Goal: Communication & Community: Answer question/provide support

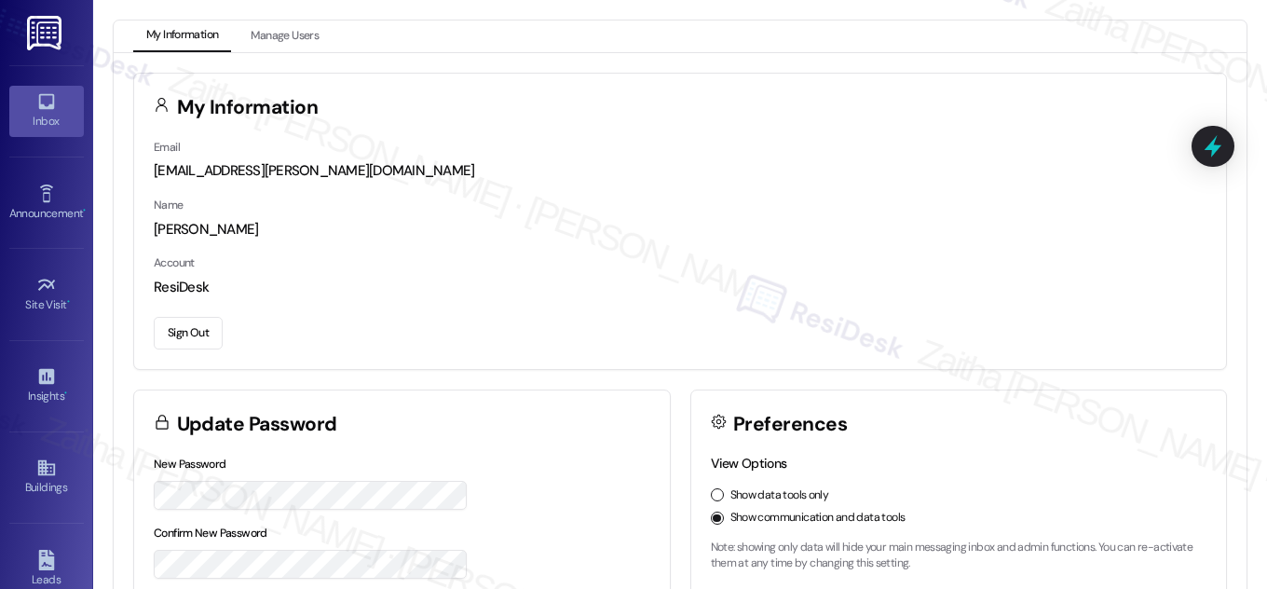
click at [64, 105] on link "Inbox" at bounding box center [46, 111] width 75 height 50
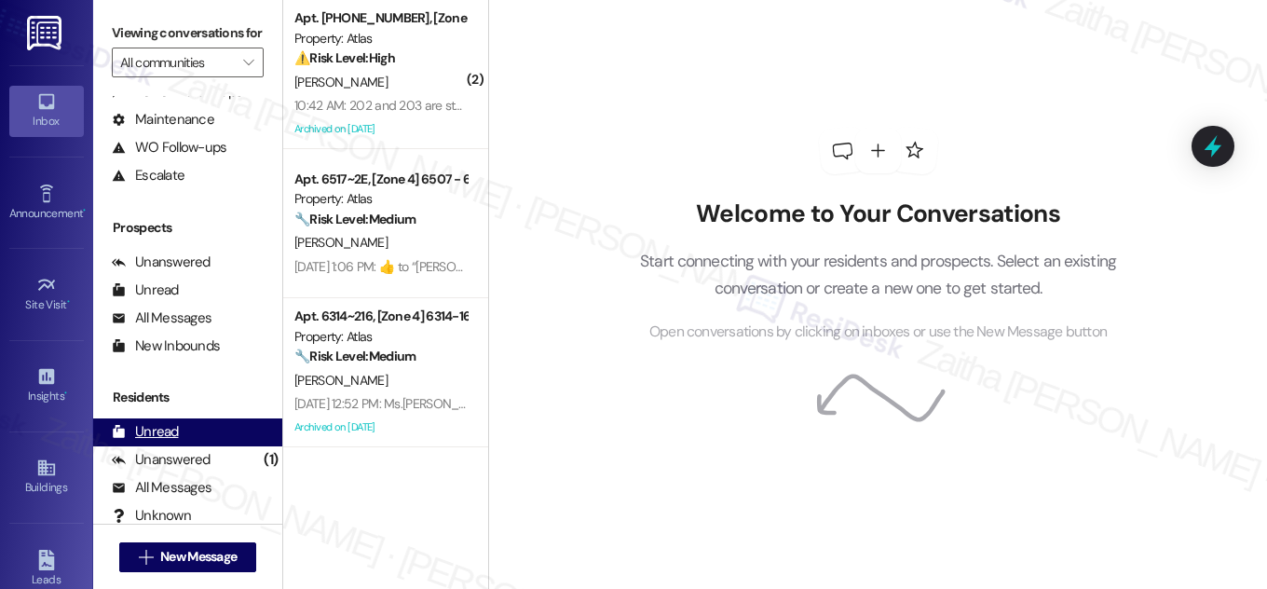
scroll to position [246, 0]
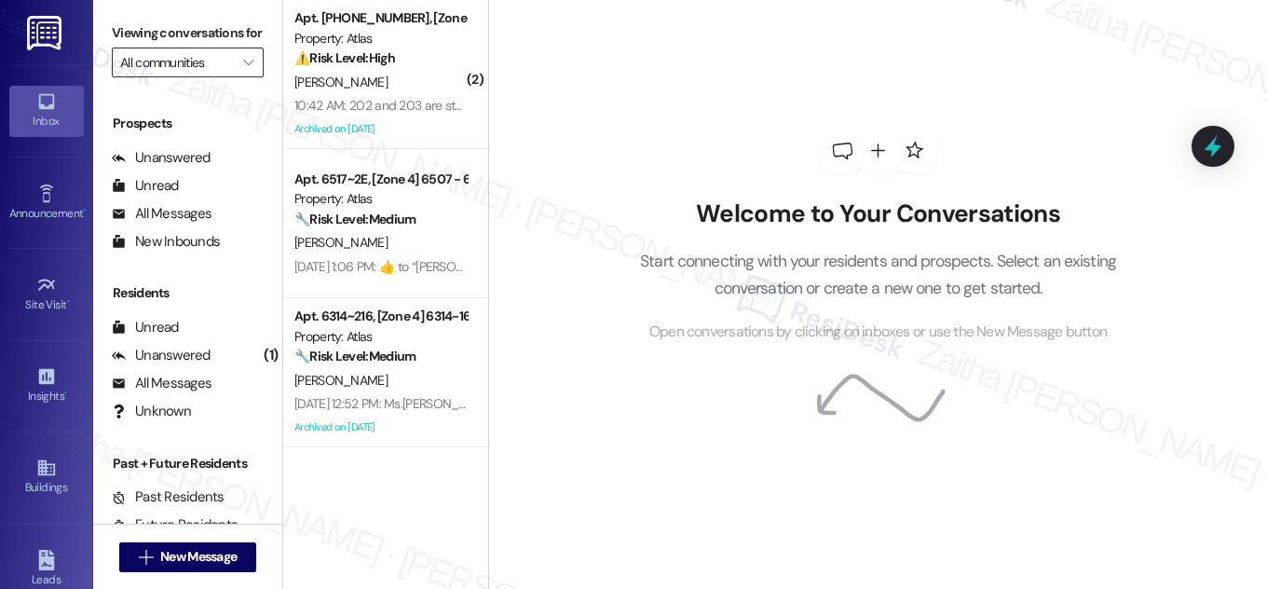
click at [199, 77] on input "All communities" at bounding box center [177, 63] width 114 height 30
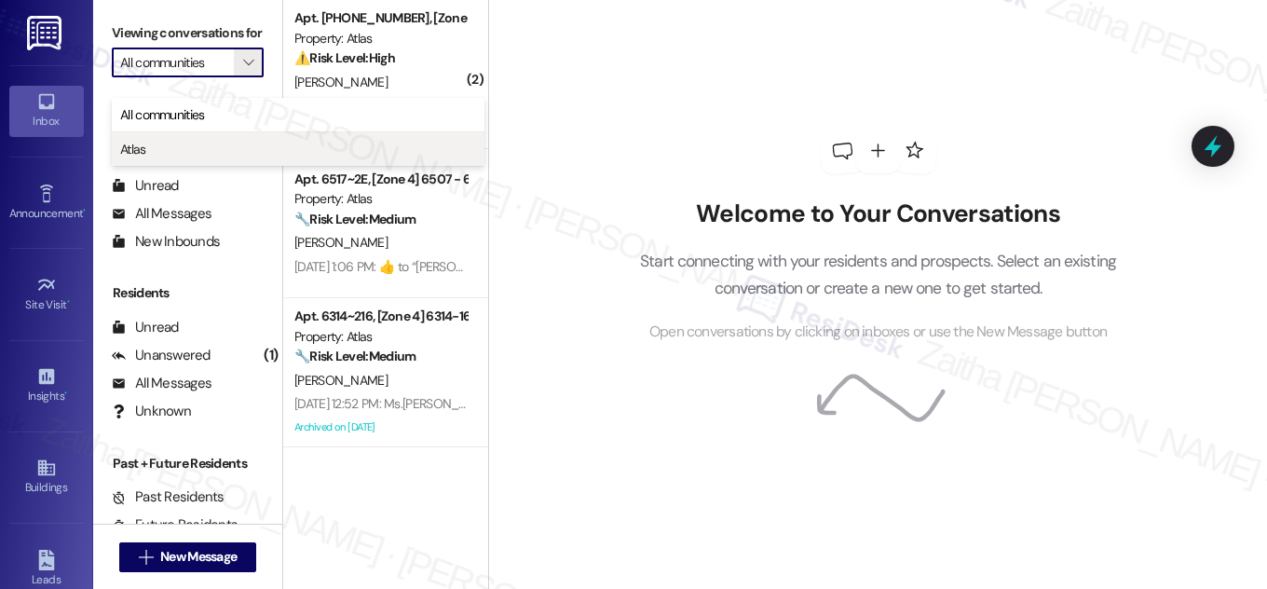
click at [171, 141] on span "Atlas" at bounding box center [298, 149] width 356 height 19
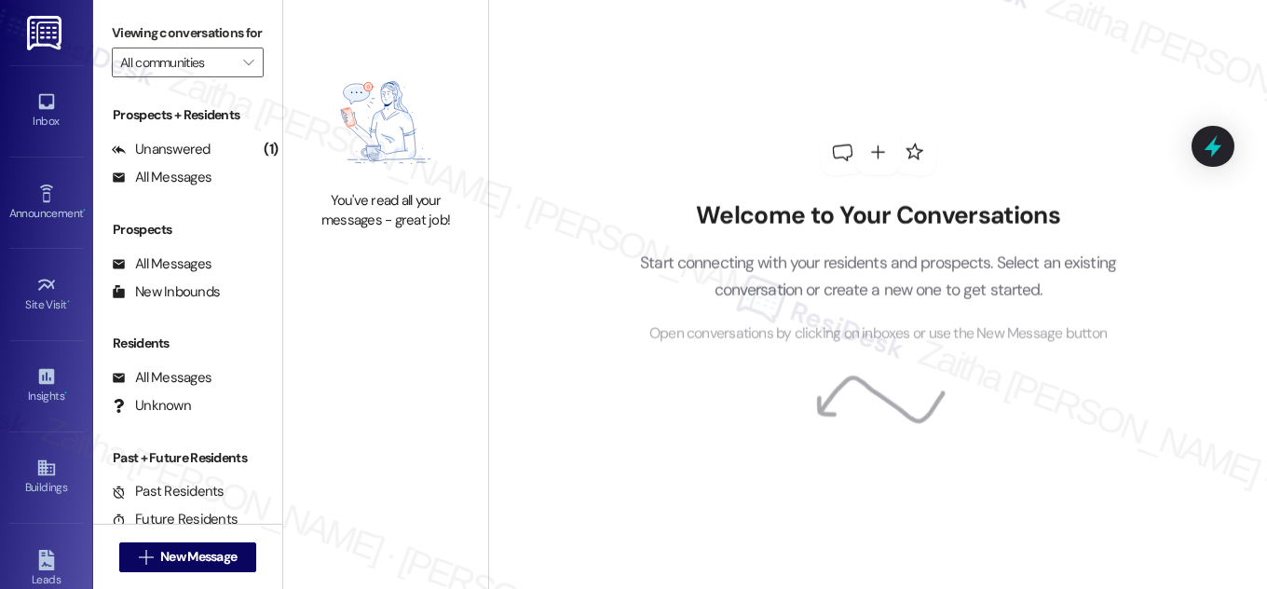
type input "Atlas"
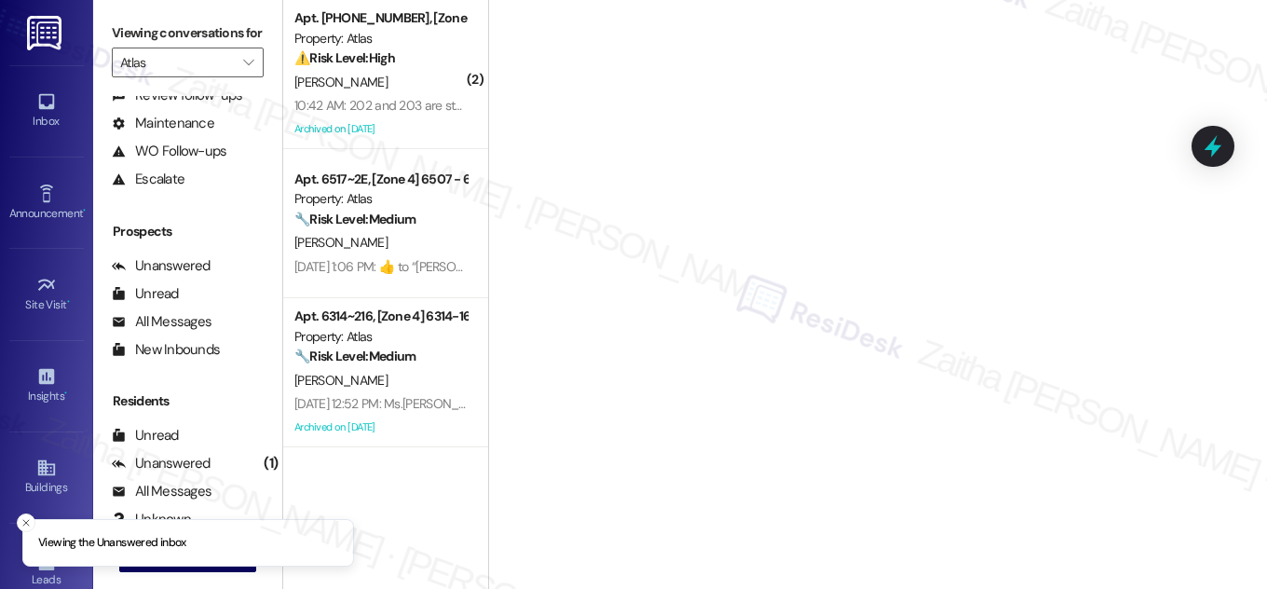
scroll to position [246, 0]
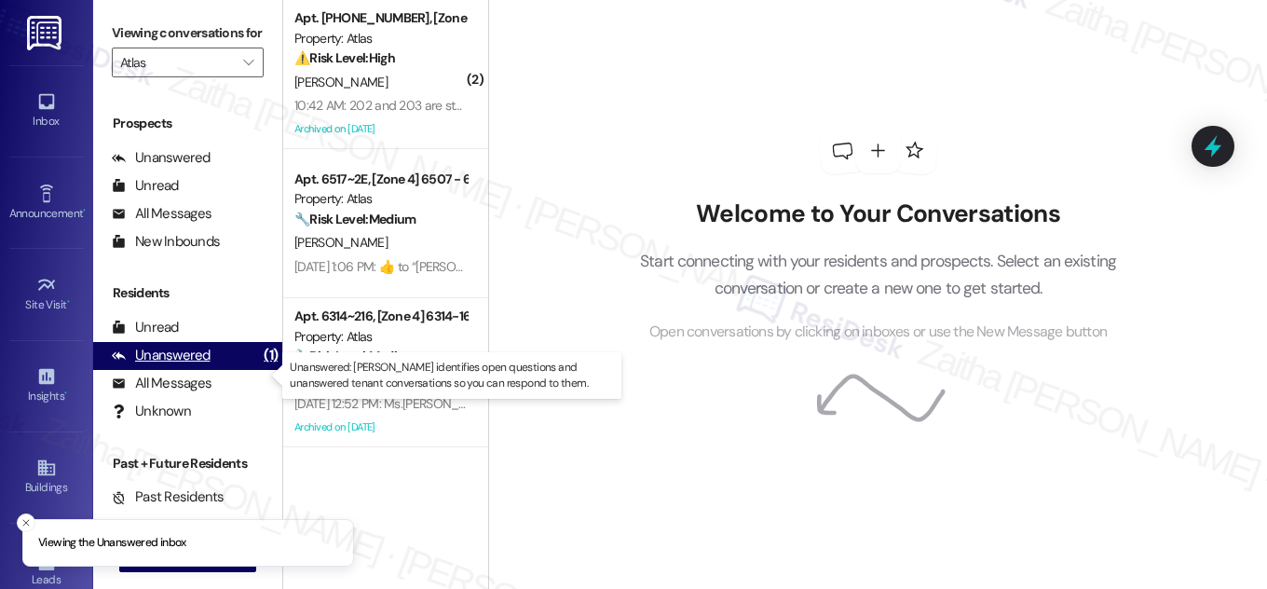
click at [187, 365] on div "Unanswered" at bounding box center [161, 356] width 99 height 20
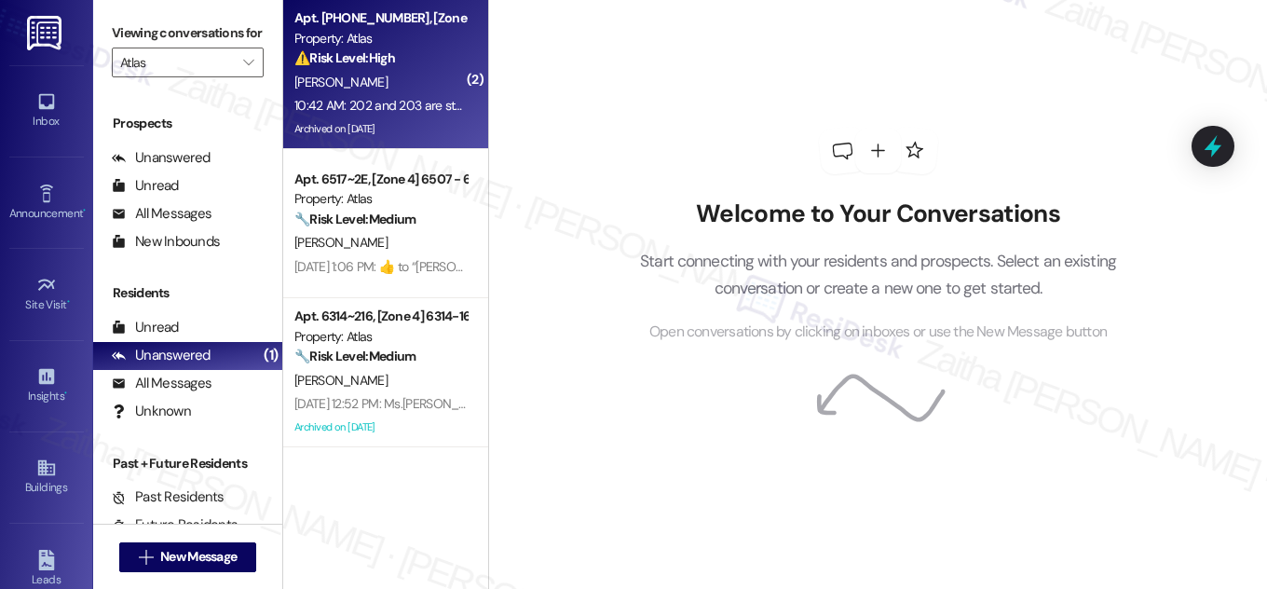
click at [426, 61] on div "⚠️ Risk Level: High The resident is reporting a hot water outage affecting mult…" at bounding box center [380, 58] width 172 height 20
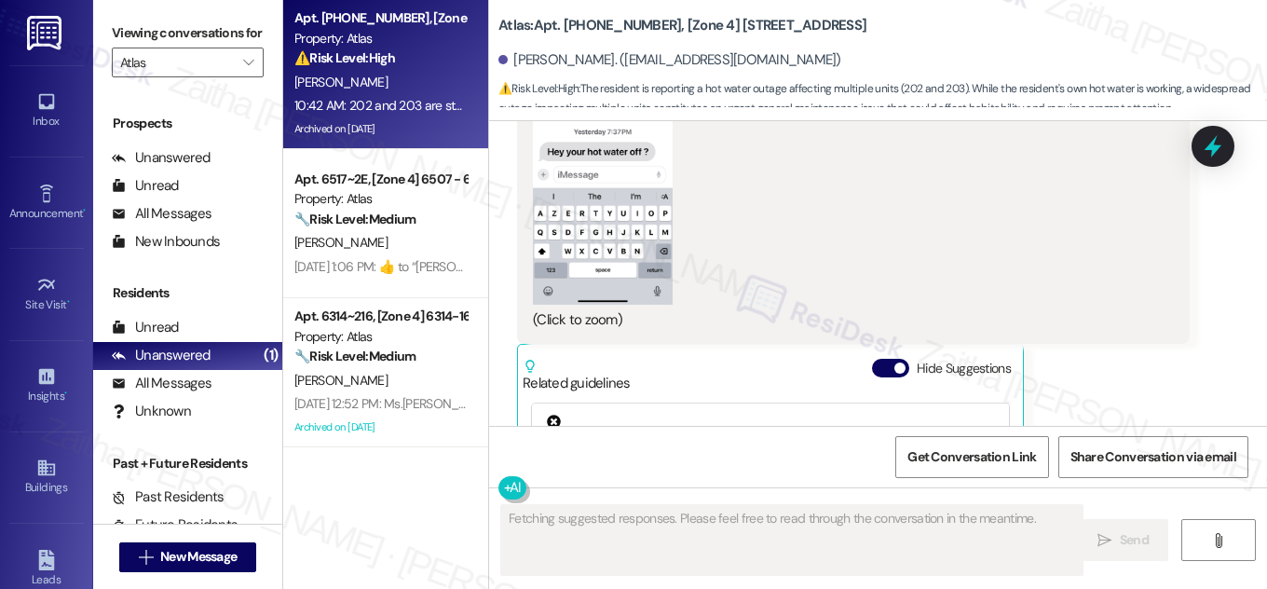
scroll to position [18230, 0]
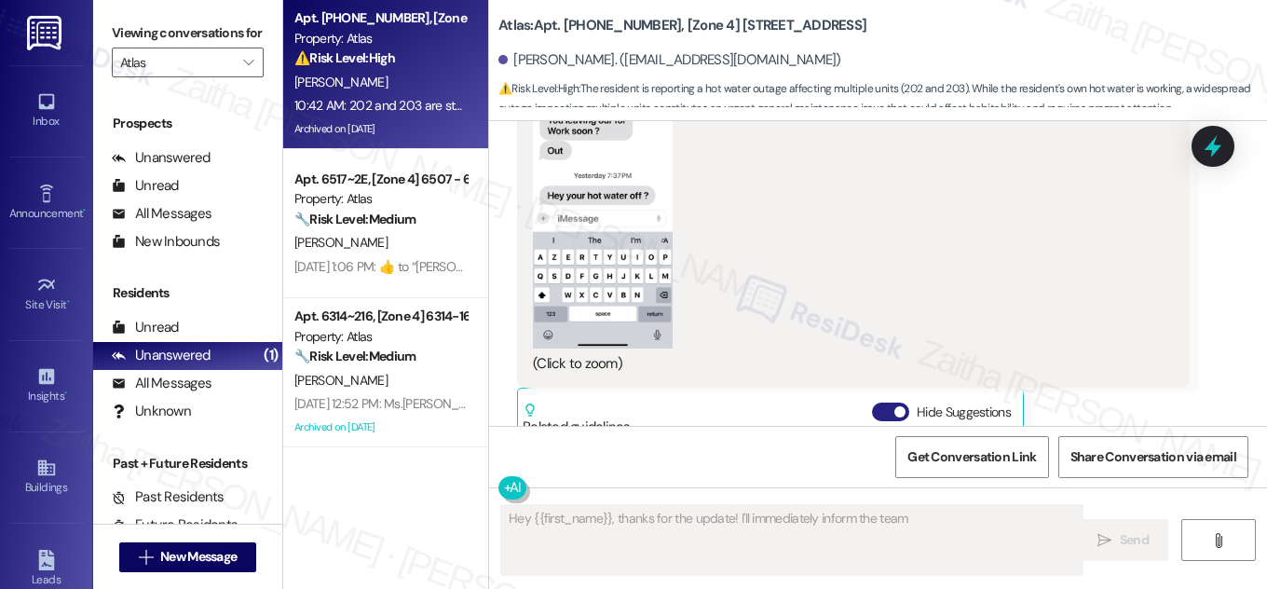
click at [878, 403] on button "Hide Suggestions" at bounding box center [890, 412] width 37 height 19
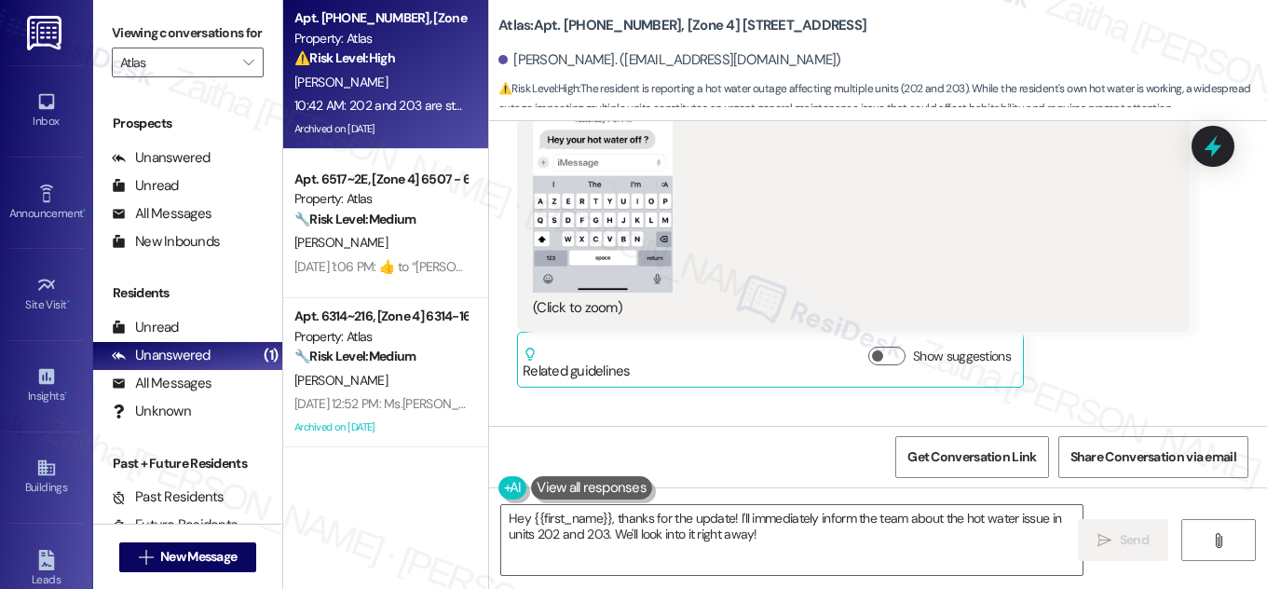
scroll to position [18315, 0]
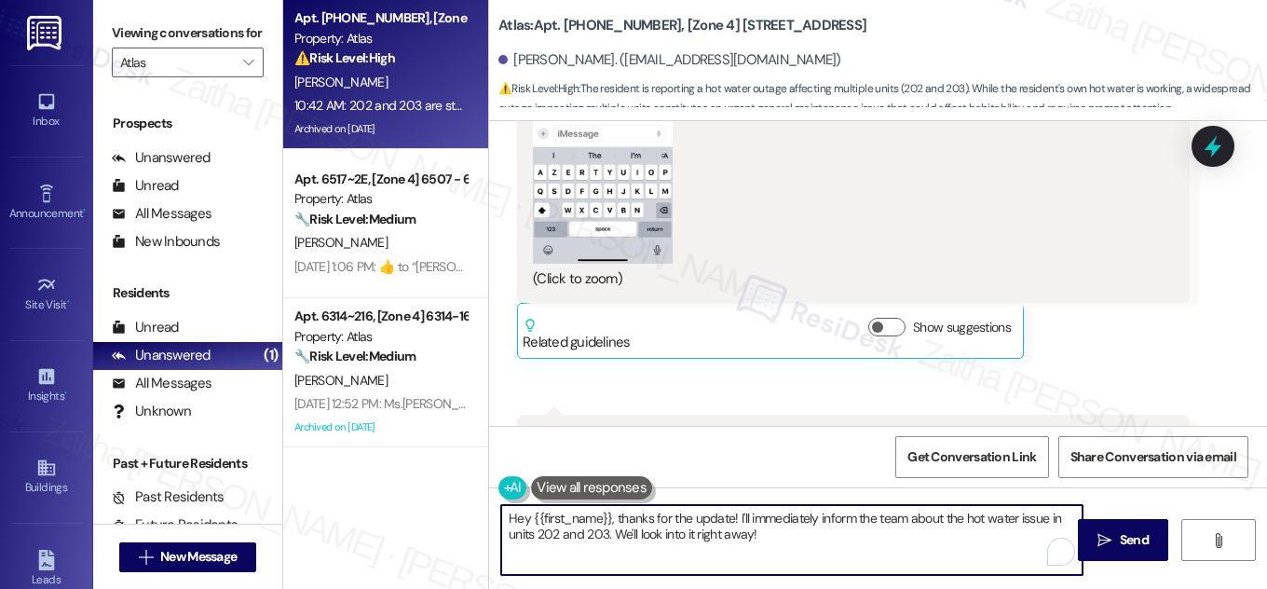
drag, startPoint x: 617, startPoint y: 518, endPoint x: 508, endPoint y: 516, distance: 109.1
click at [507, 516] on textarea "Hey {{first_name}}, thanks for the update! I'll immediately inform the team abo…" at bounding box center [792, 540] width 582 height 70
drag, startPoint x: 564, startPoint y: 512, endPoint x: 621, endPoint y: 511, distance: 56.9
click at [621, 511] on textarea "Thanks for the update! I'll immediately inform the team about the hot water iss…" at bounding box center [792, 540] width 582 height 70
click at [701, 521] on textarea "Thanks for letting me know! I'll immediately inform the team about the hot wate…" at bounding box center [792, 540] width 582 height 70
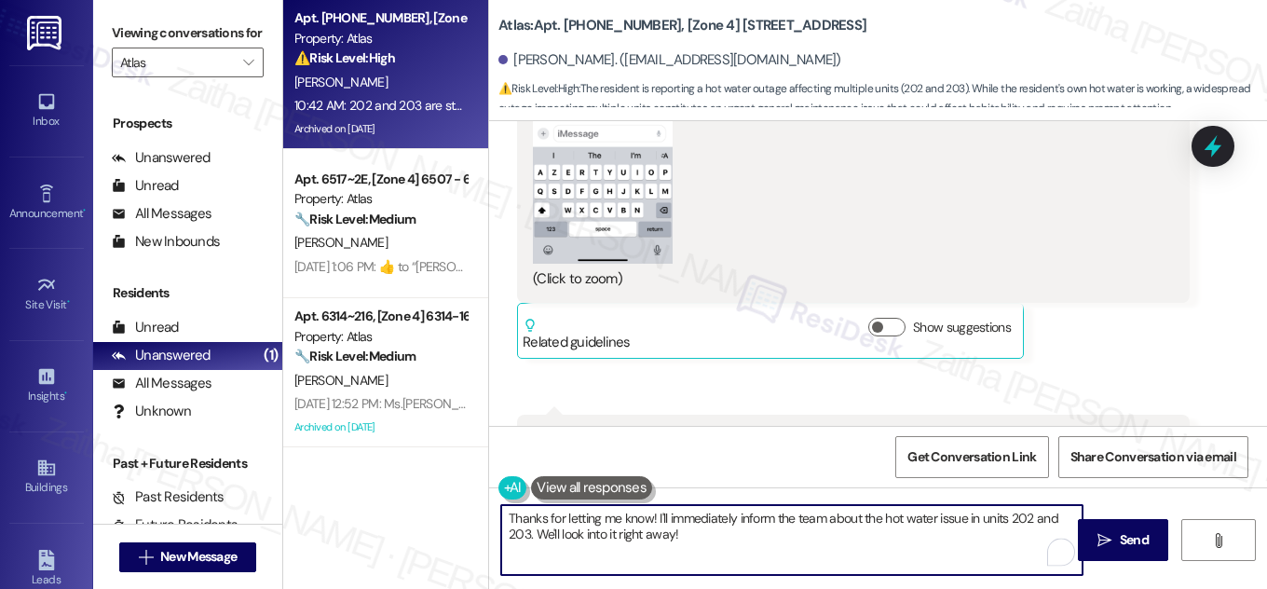
click at [701, 521] on textarea "Thanks for letting me know! I'll immediately inform the team about the hot wate…" at bounding box center [792, 540] width 582 height 70
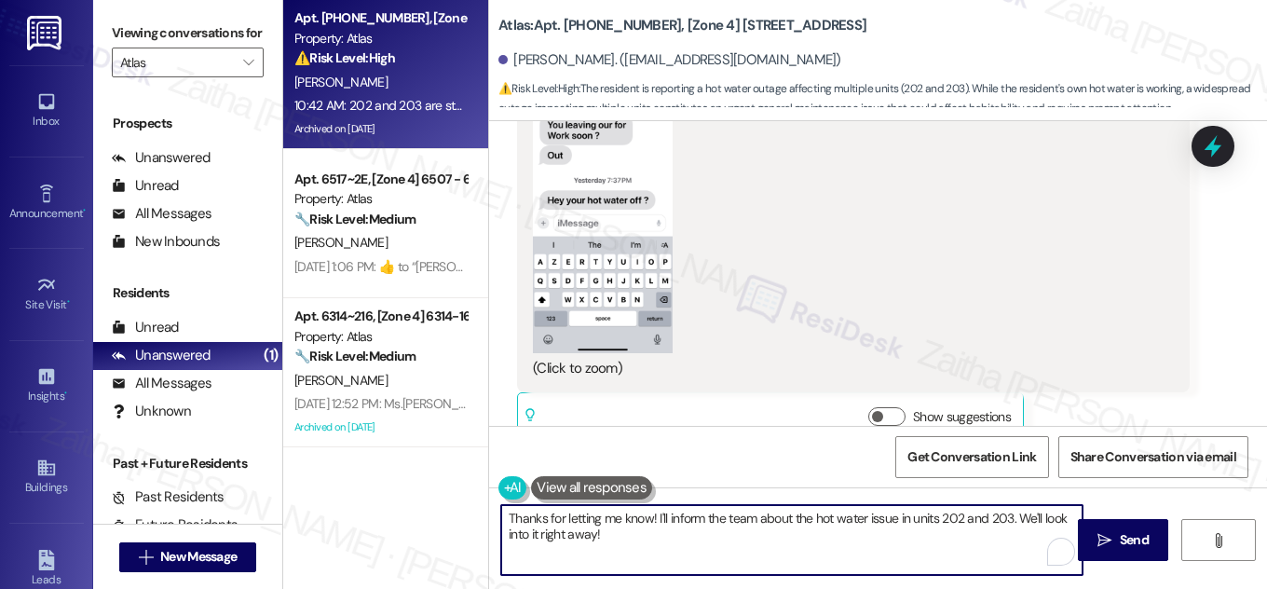
scroll to position [18334, 0]
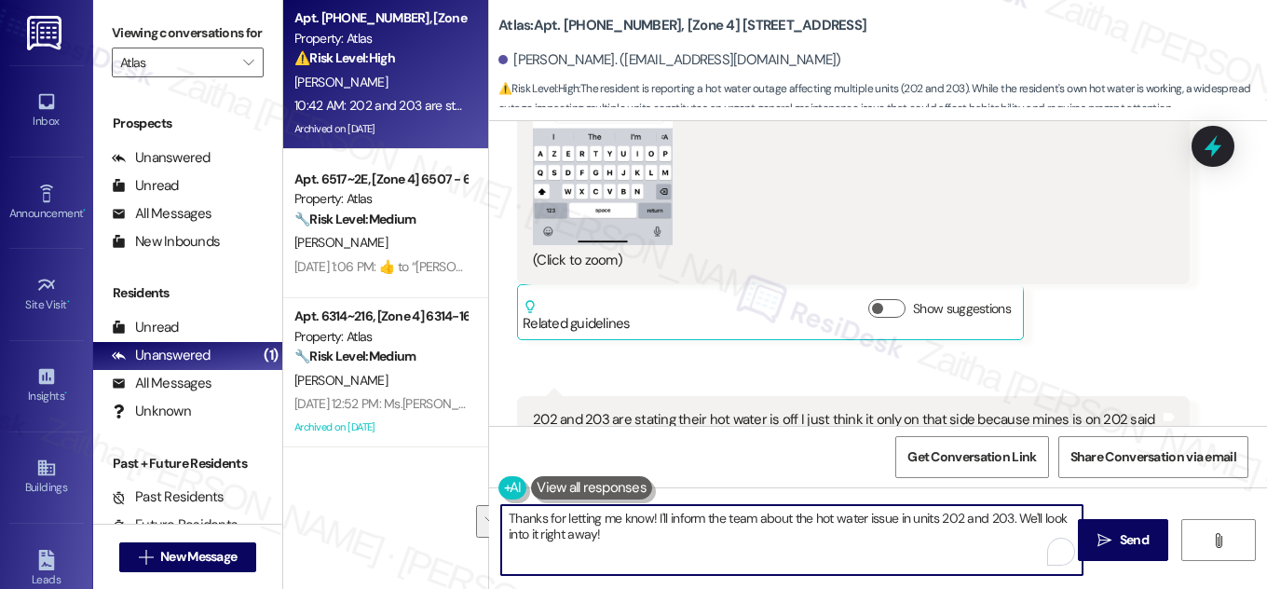
drag, startPoint x: 1016, startPoint y: 516, endPoint x: 1018, endPoint y: 536, distance: 19.7
click at [1018, 536] on textarea "Thanks for letting me know! I'll inform the team about the hot water issue in u…" at bounding box center [792, 540] width 582 height 70
type textarea "Thanks for letting me know! I'll inform the team about the hot water issue in u…"
click at [1146, 543] on span "Send" at bounding box center [1134, 540] width 29 height 20
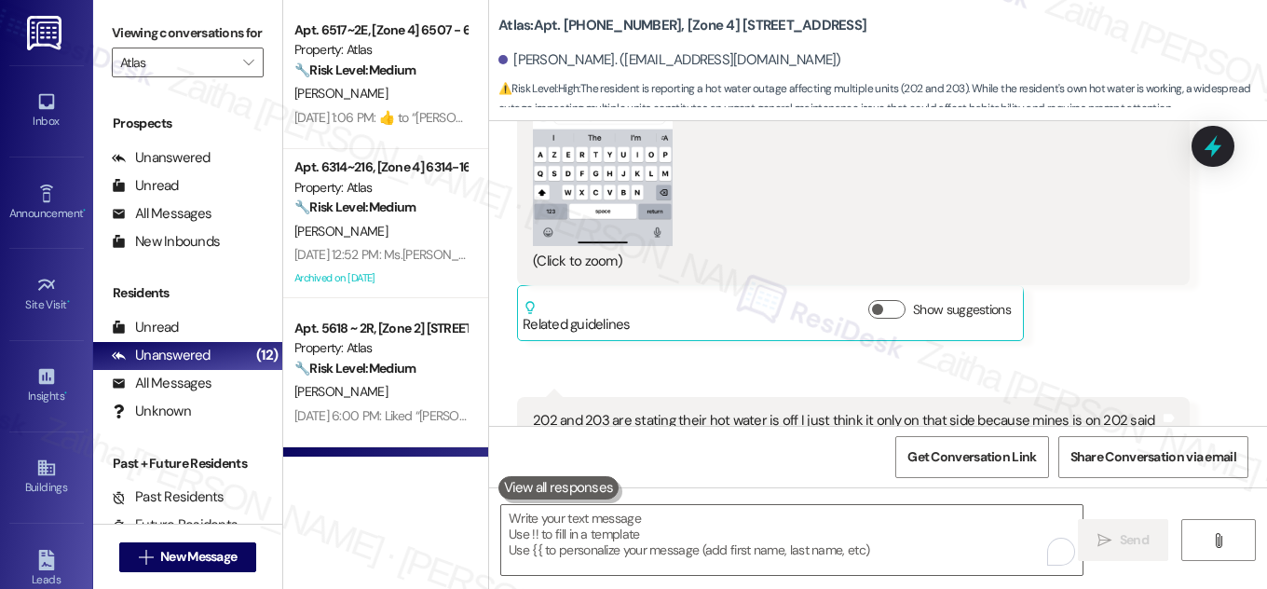
scroll to position [18484, 0]
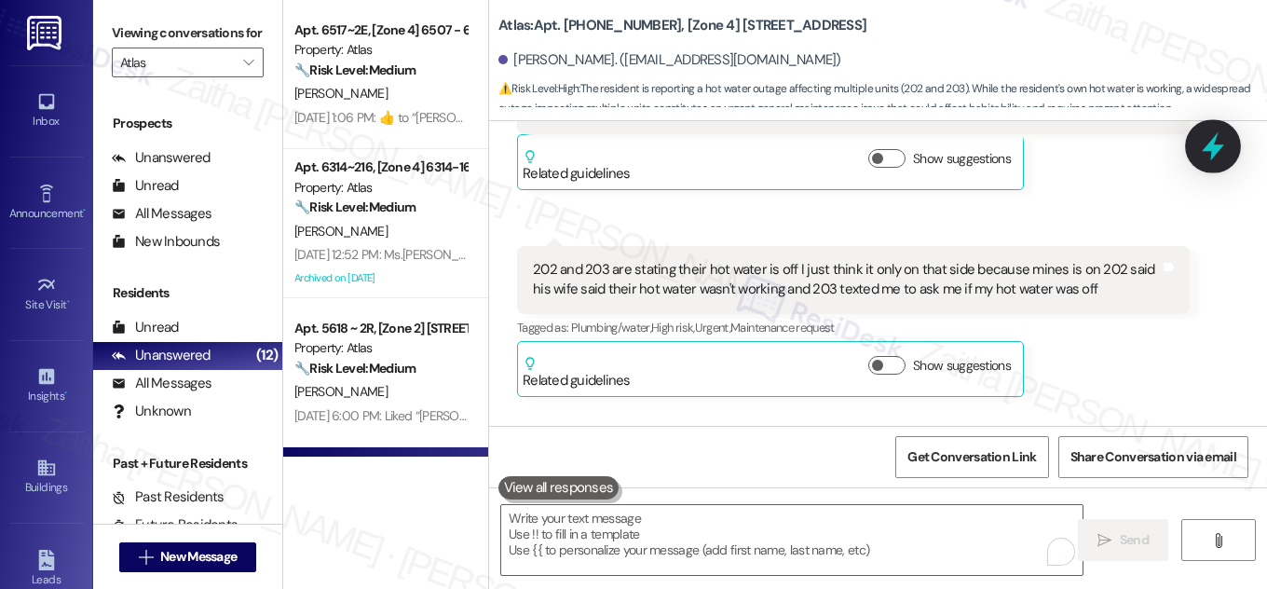
click at [1209, 154] on icon at bounding box center [1214, 146] width 32 height 32
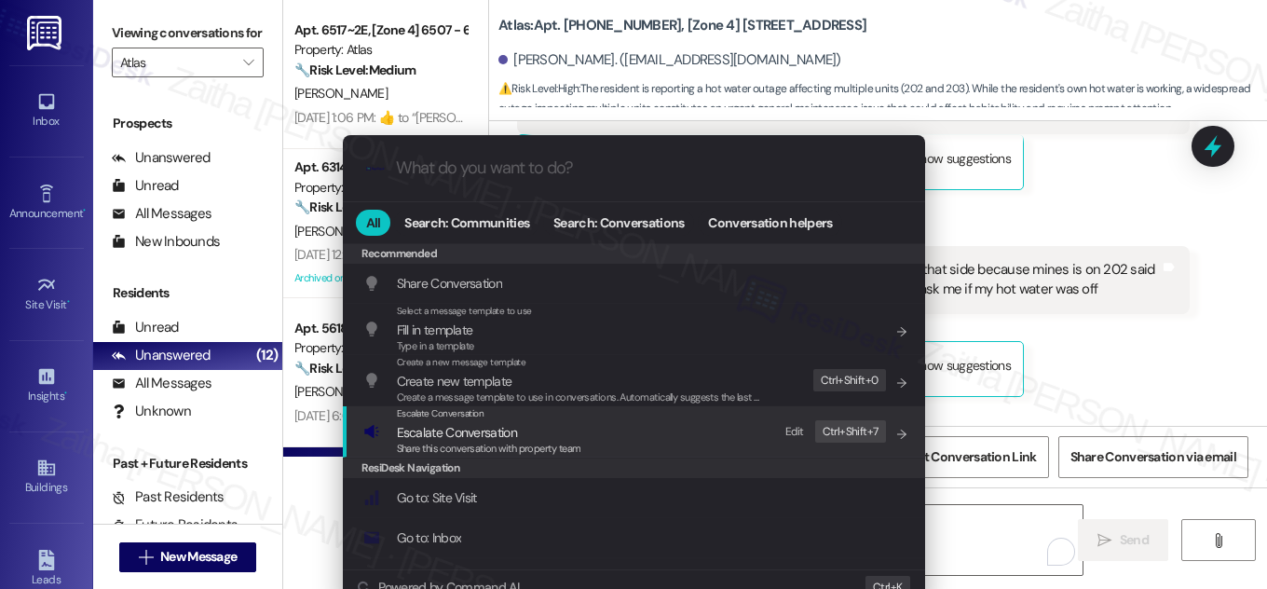
click at [459, 436] on span "Escalate Conversation" at bounding box center [457, 432] width 120 height 17
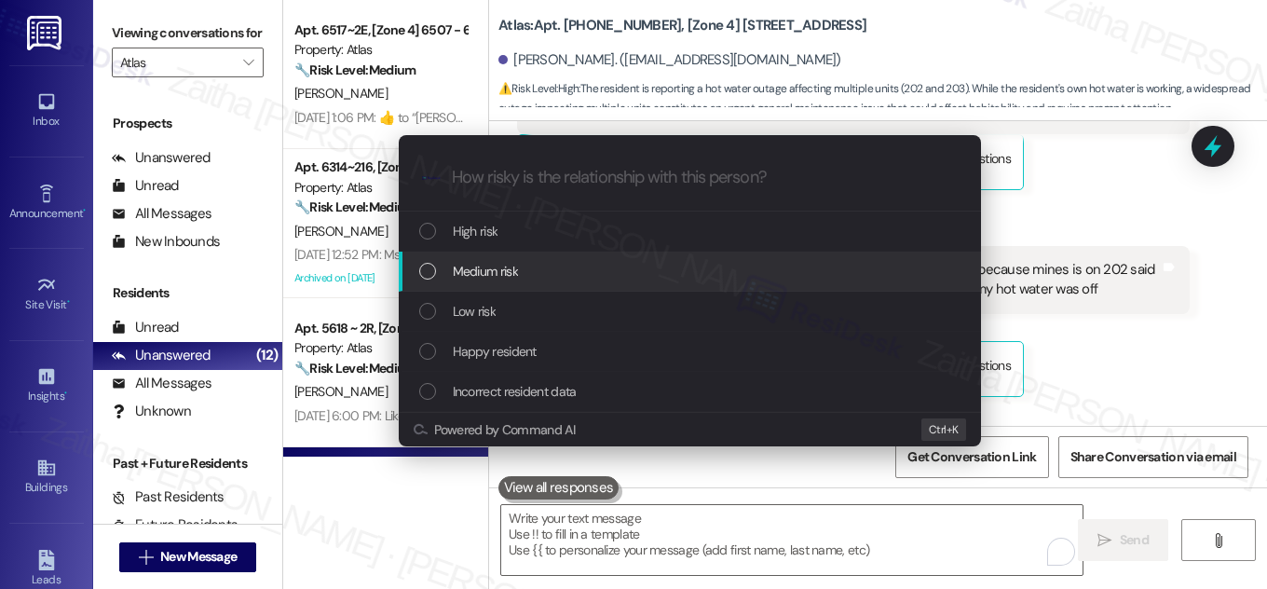
click at [516, 267] on span "Medium risk" at bounding box center [485, 271] width 65 height 21
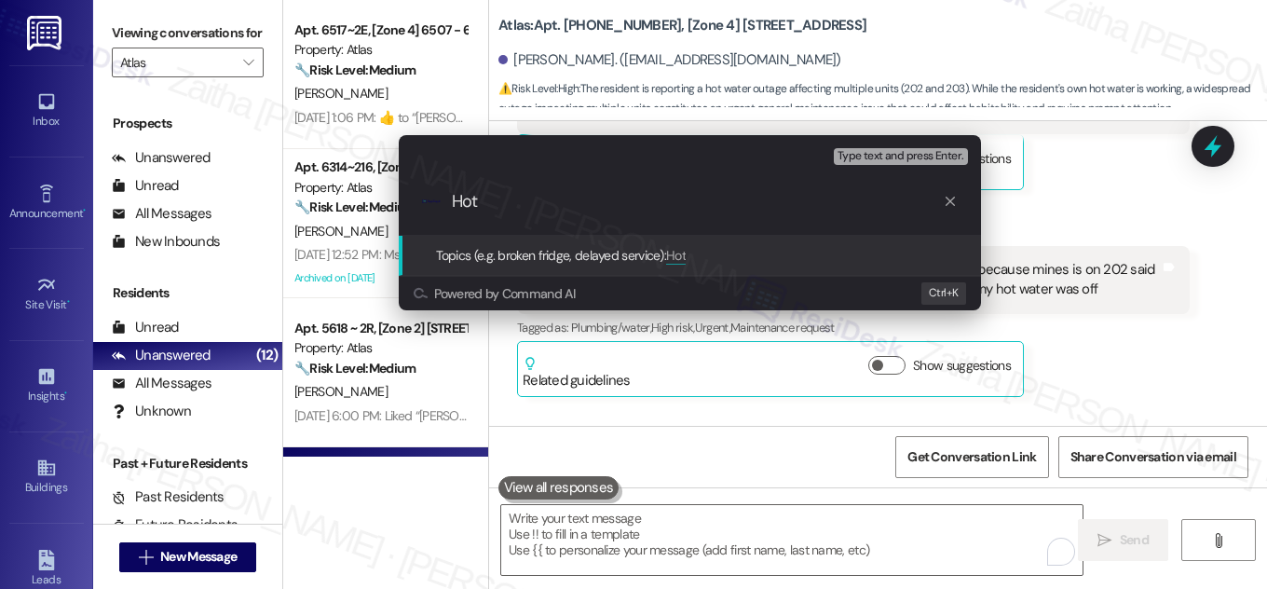
click at [1140, 233] on div "Escalate Conversation Medium risk Topics (e.g. broken fridge, delayed service) …" at bounding box center [633, 294] width 1267 height 589
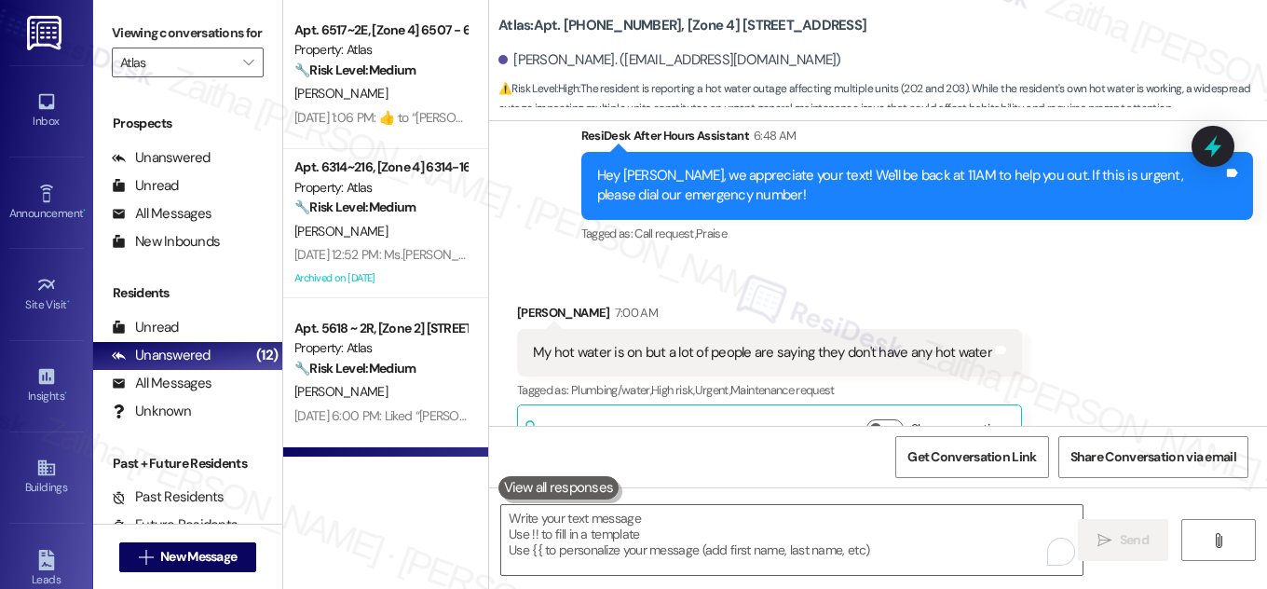
scroll to position [17298, 0]
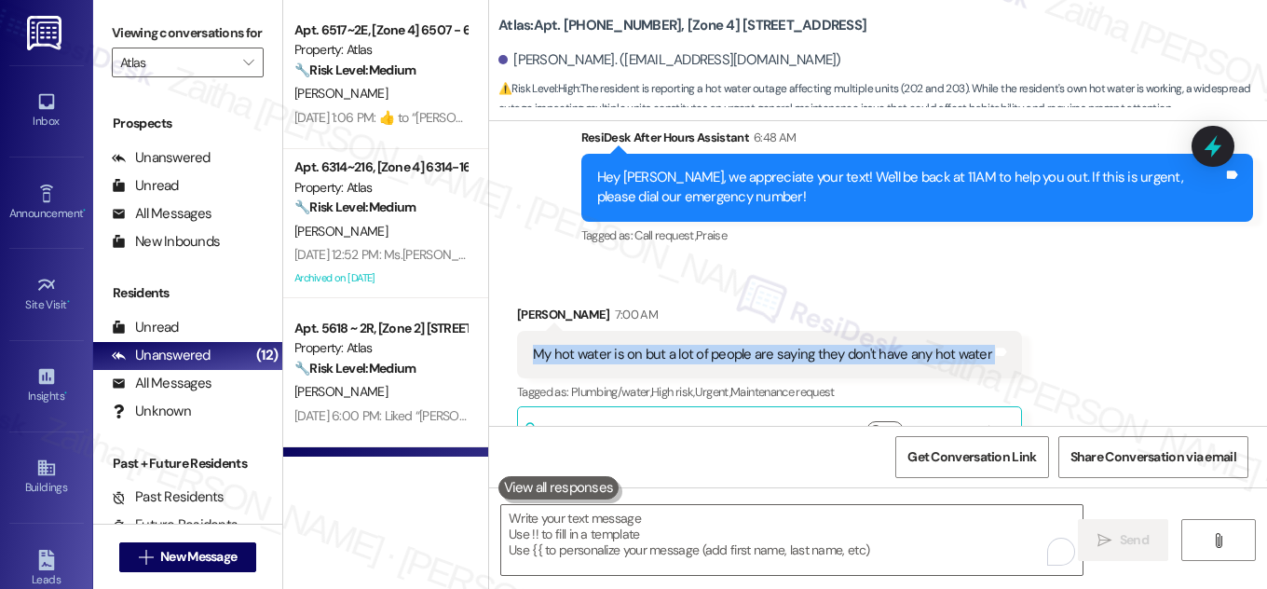
drag, startPoint x: 519, startPoint y: 238, endPoint x: 1047, endPoint y: 253, distance: 528.6
click at [1047, 263] on div "Received via SMS [PERSON_NAME] 7:00 AM My hot water is on but a lot of people a…" at bounding box center [878, 369] width 778 height 212
copy div "My hot water is on but a lot of people are saying they don't have any hot water…"
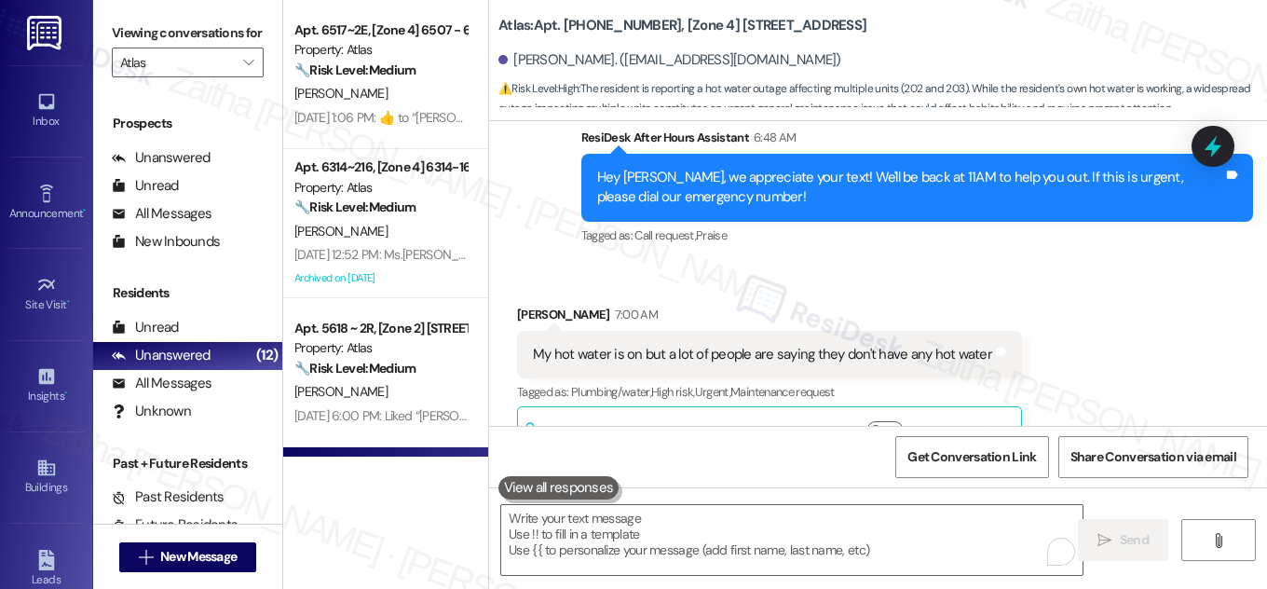
click at [1074, 263] on div "Received via SMS [PERSON_NAME] 7:00 AM My hot water is on but a lot of people a…" at bounding box center [878, 369] width 778 height 212
click at [1215, 142] on icon at bounding box center [1213, 146] width 22 height 29
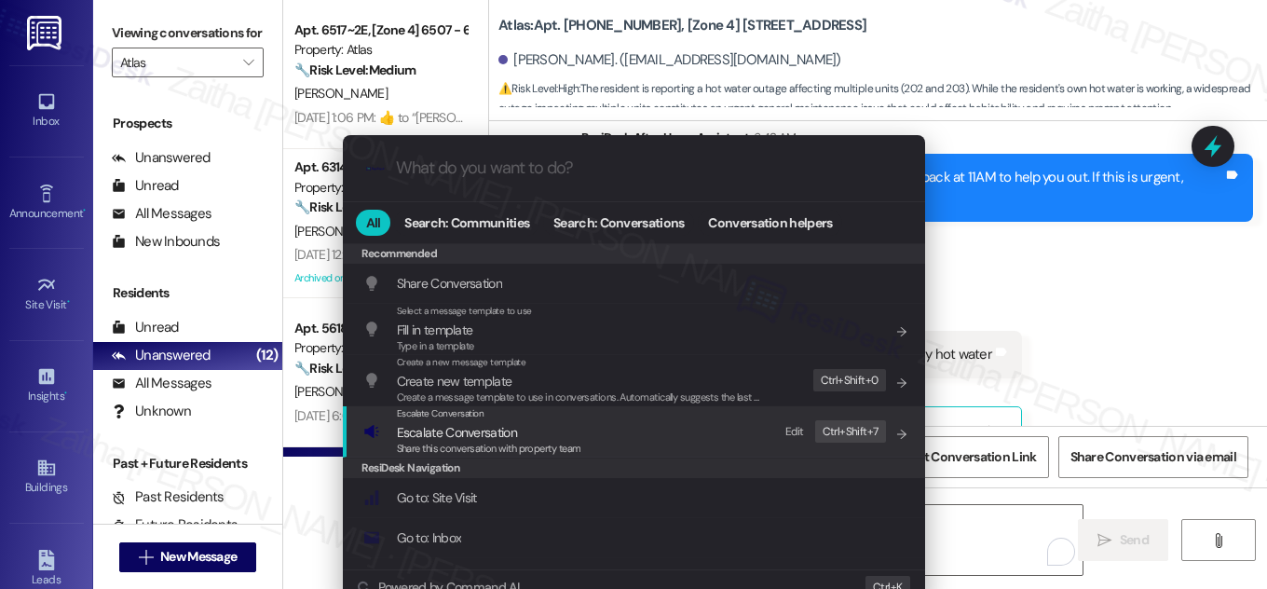
click at [454, 433] on span "Escalate Conversation" at bounding box center [457, 432] width 120 height 17
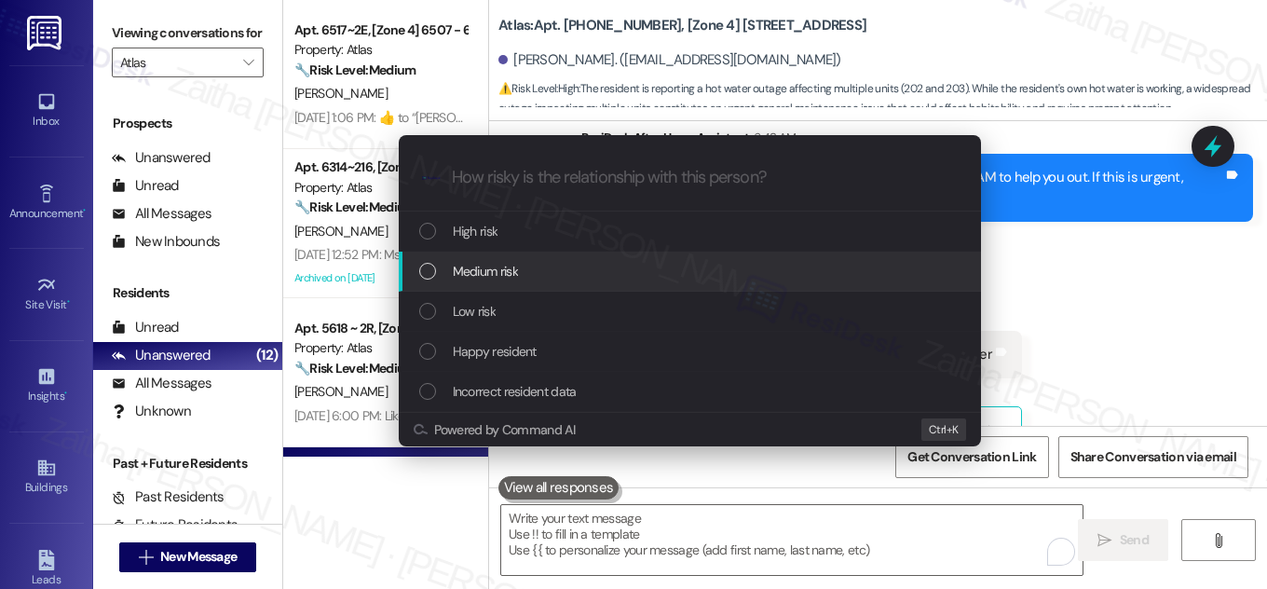
click at [554, 268] on div "Medium risk" at bounding box center [691, 271] width 545 height 21
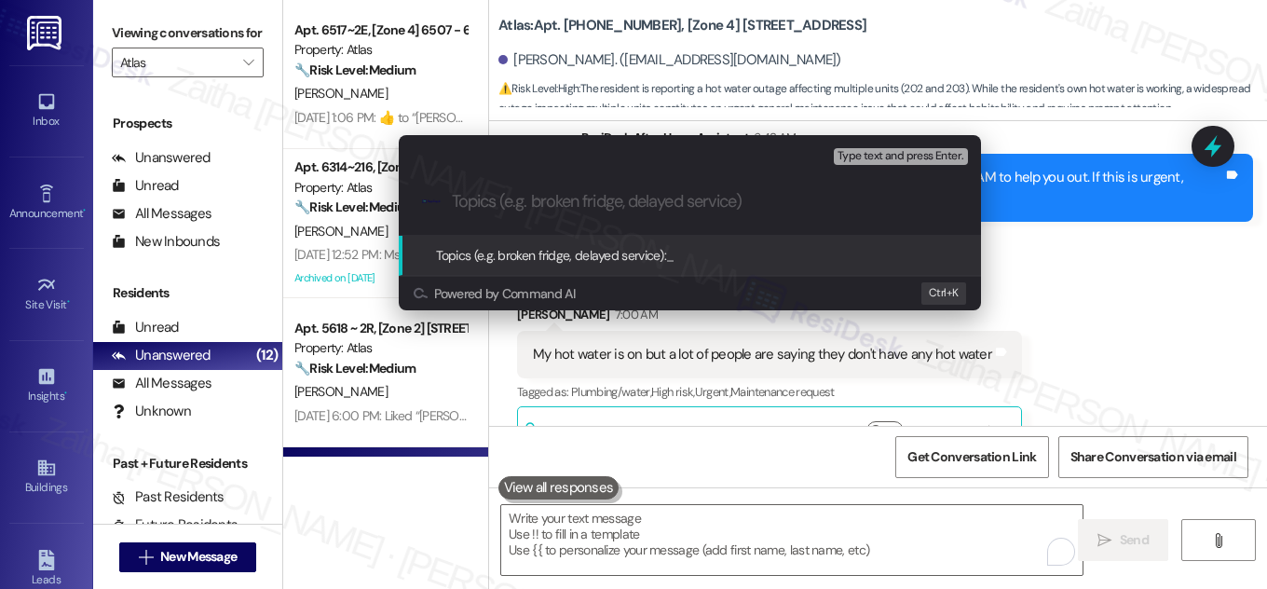
paste input "Hot Water Concern – Some Residents Without Service"
type input "Hot Water Concern – Some Residents Without Service"
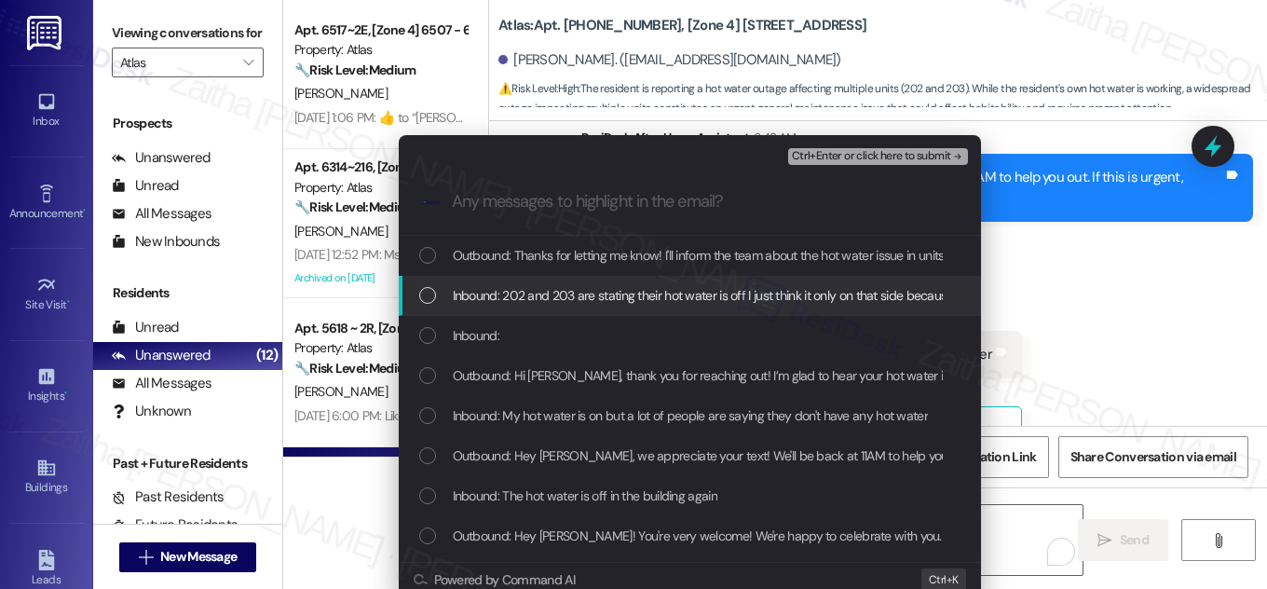
click at [431, 287] on div "List of options" at bounding box center [427, 295] width 17 height 17
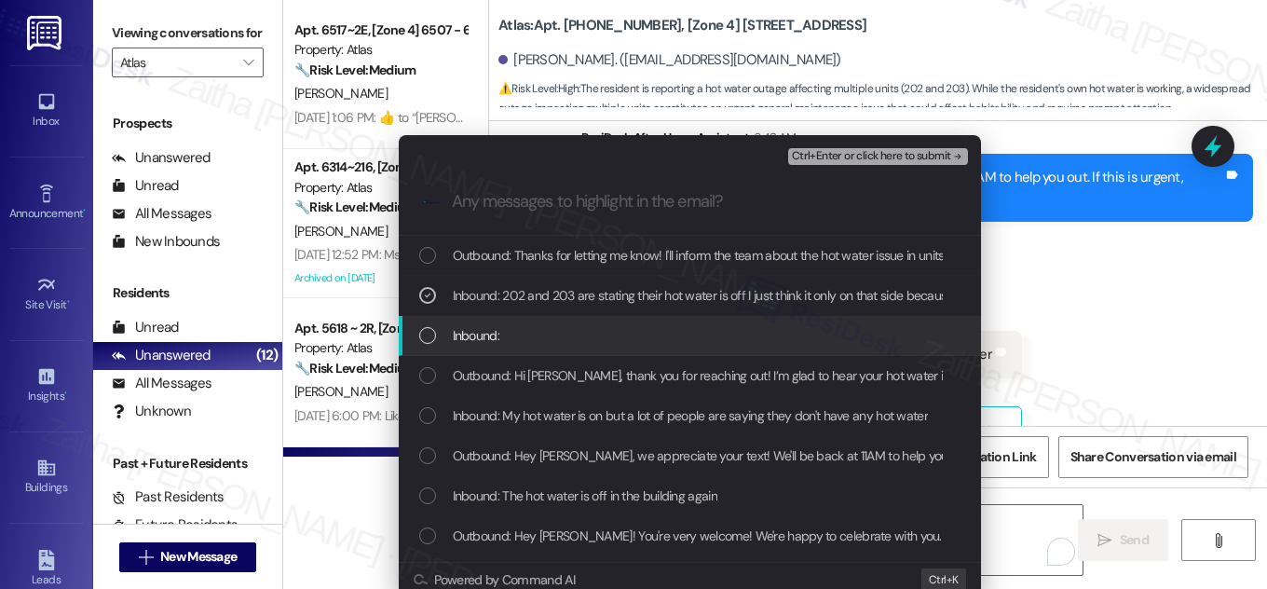
click at [422, 345] on div "Inbound:" at bounding box center [691, 335] width 545 height 21
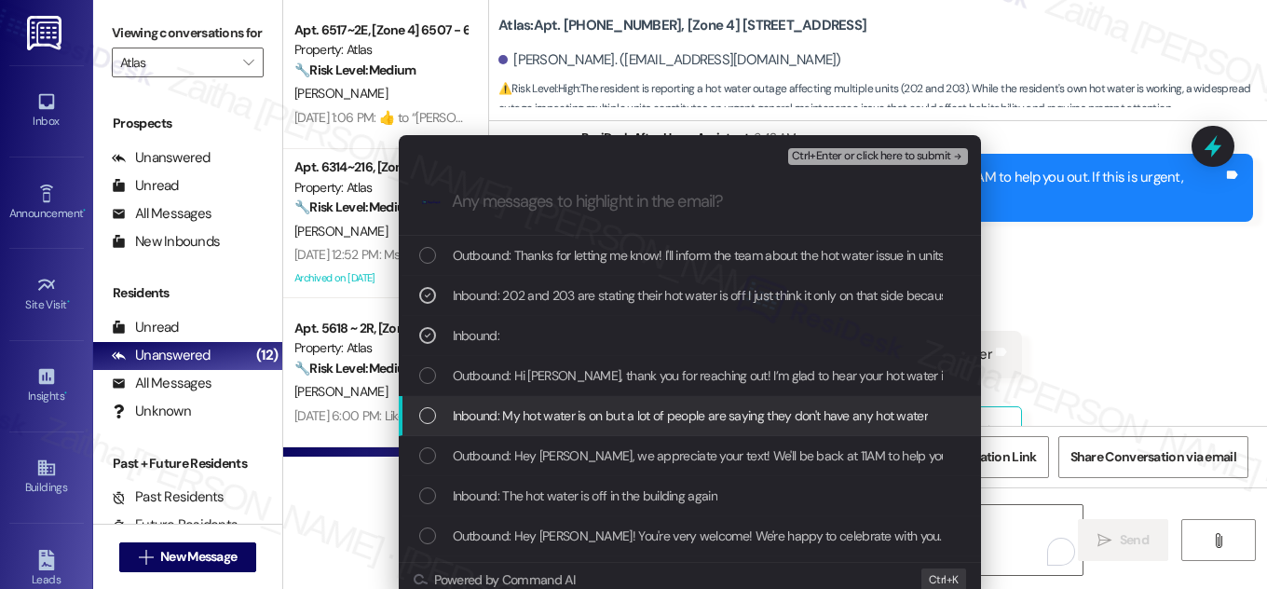
click at [422, 413] on div "List of options" at bounding box center [427, 415] width 17 height 17
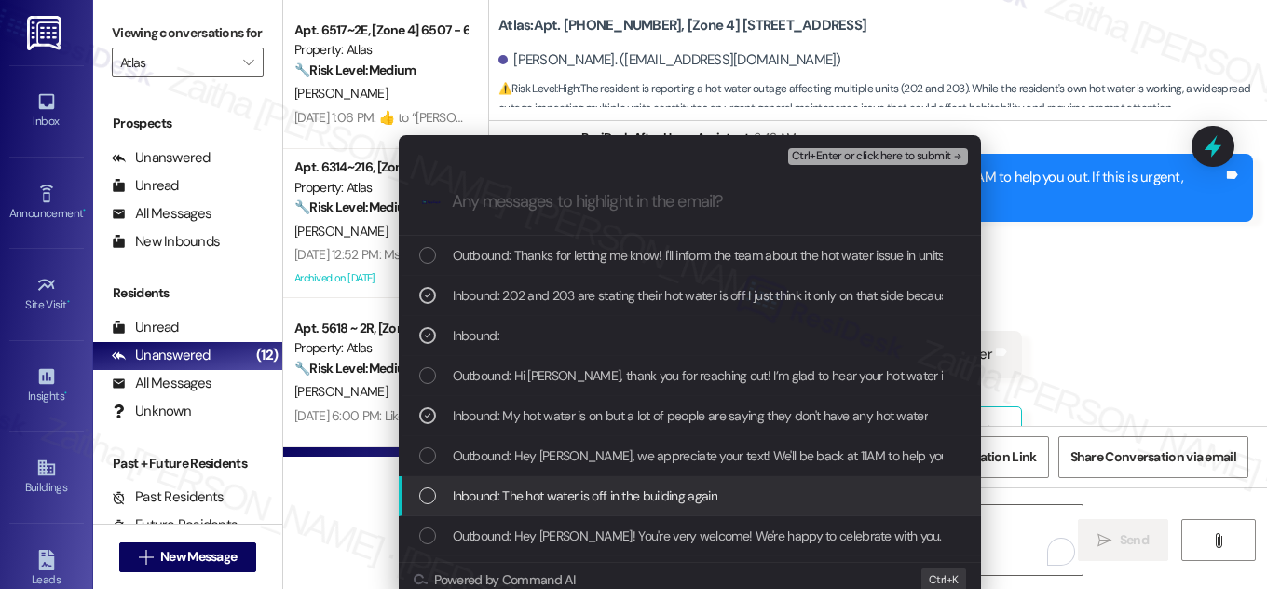
click at [427, 491] on div "List of options" at bounding box center [427, 495] width 17 height 17
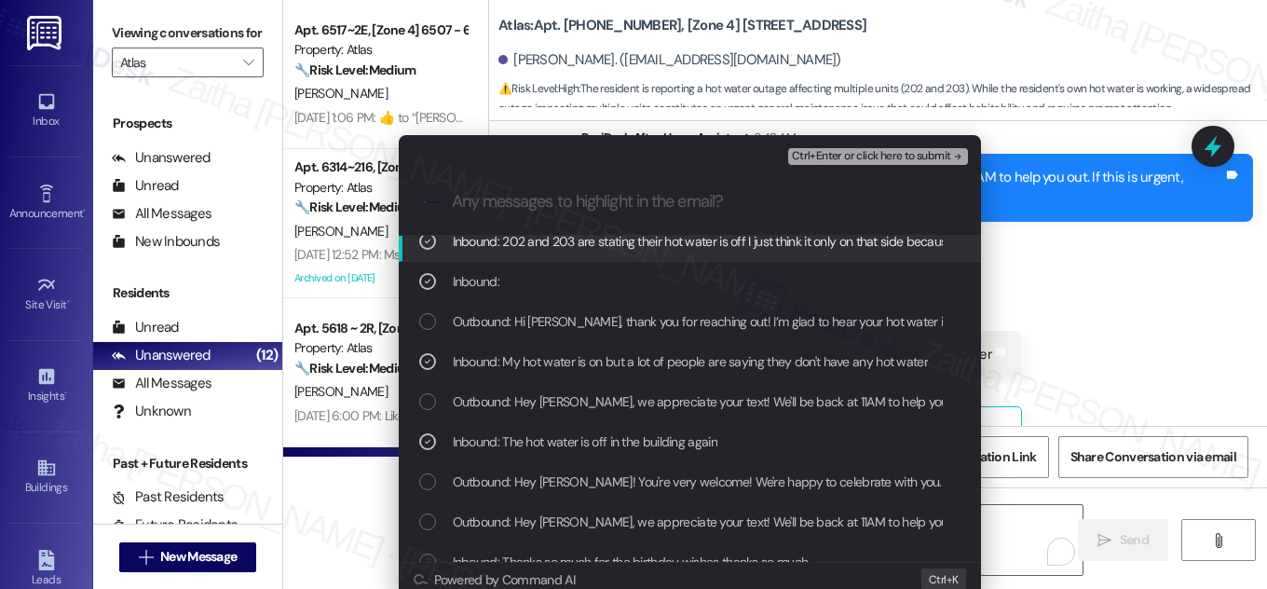
scroll to position [84, 0]
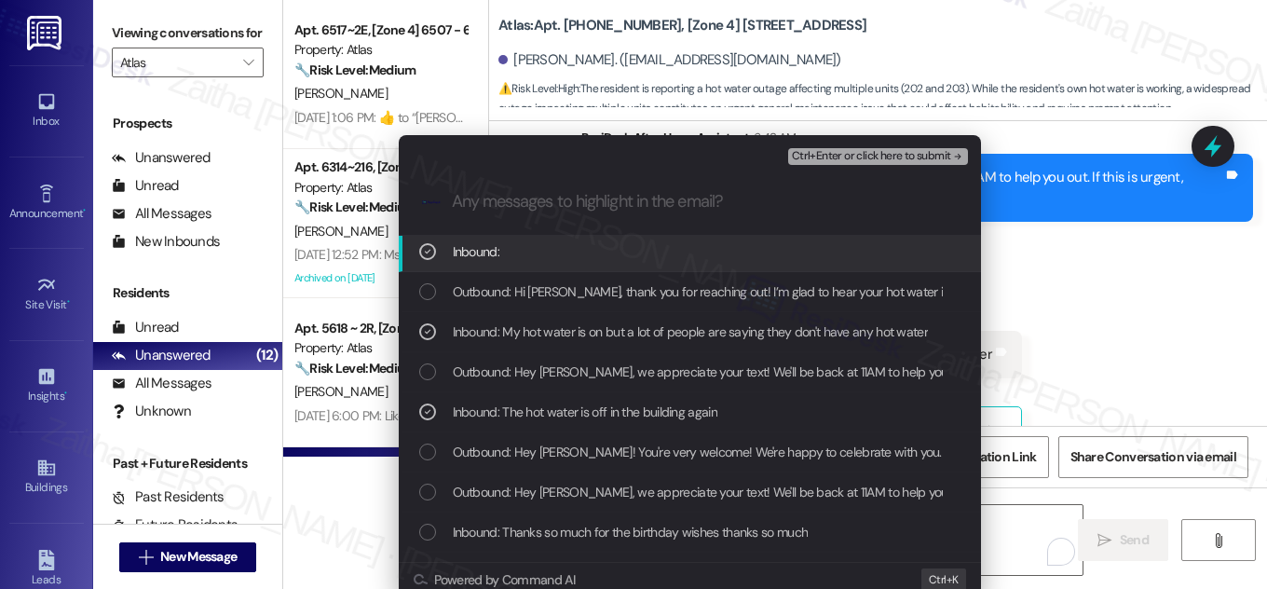
click at [848, 153] on span "Ctrl+Enter or click here to submit" at bounding box center [871, 156] width 159 height 13
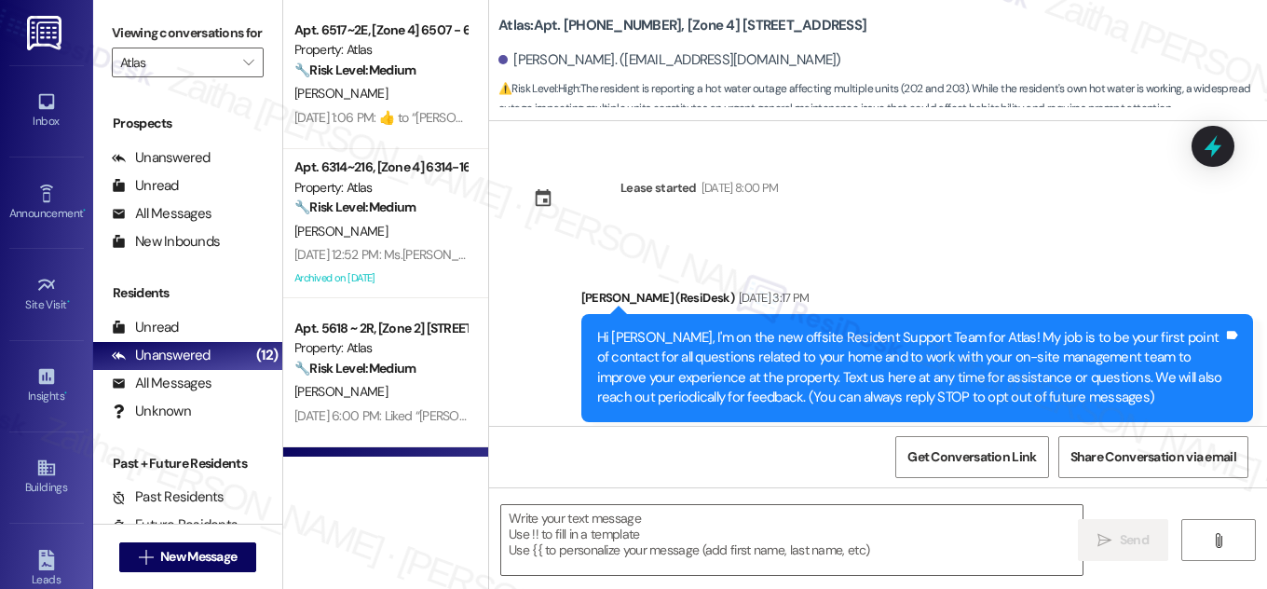
scroll to position [18569, 0]
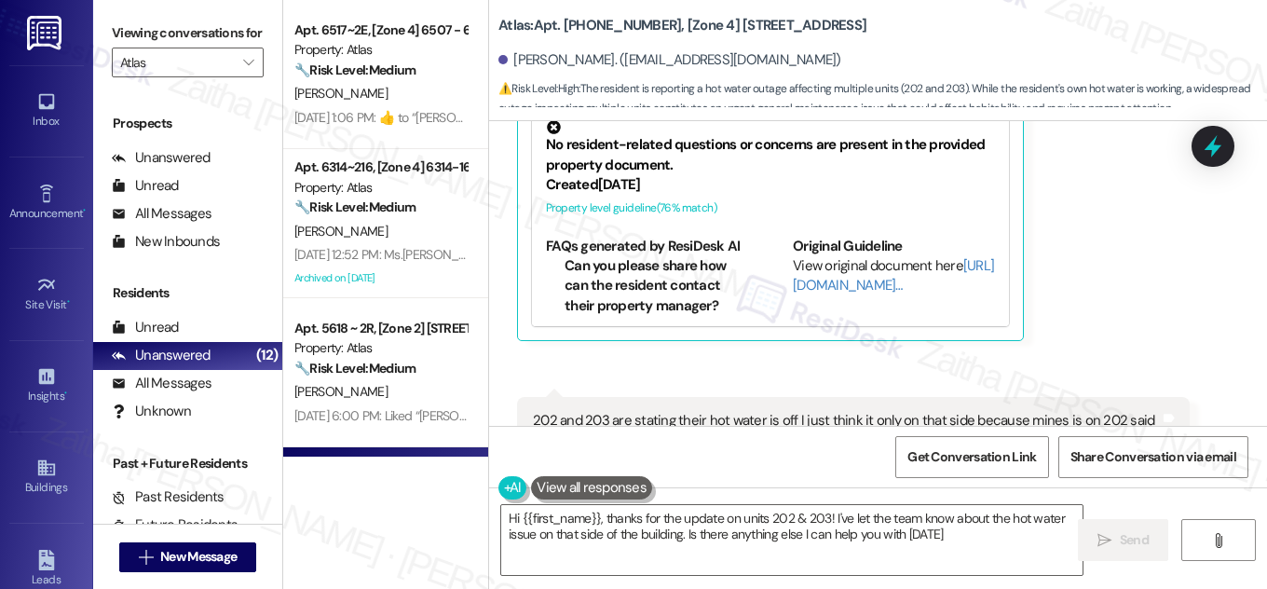
type textarea "Hi {{first_name}}, thanks for the update on units 202 & 203! I've let the team …"
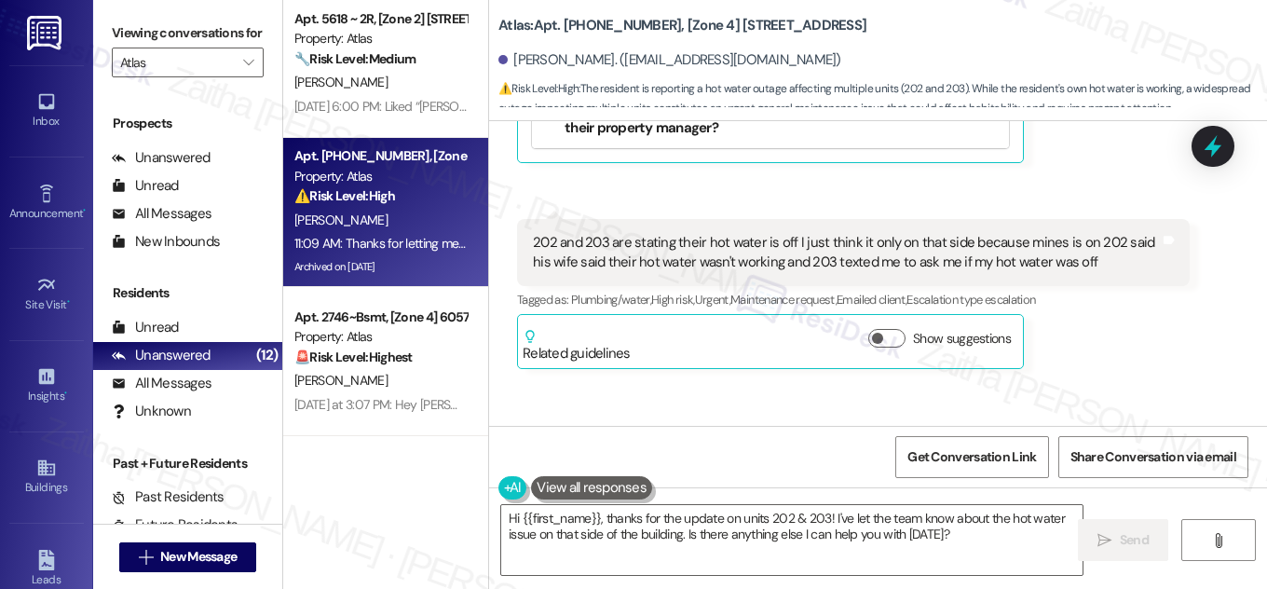
scroll to position [338, 0]
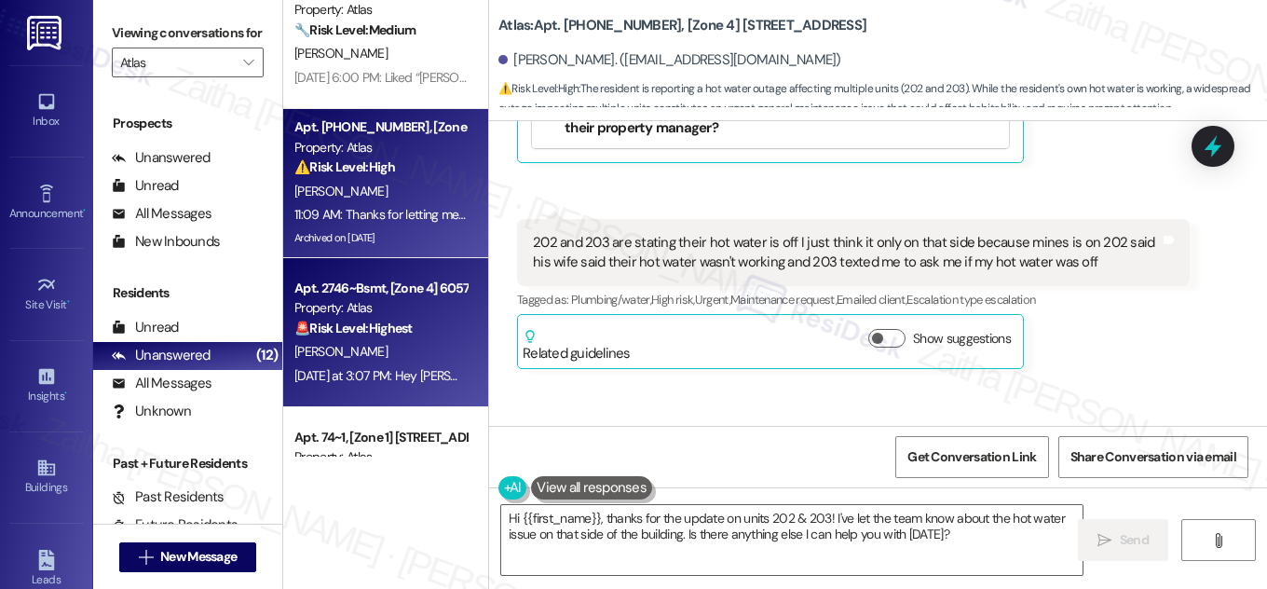
click at [434, 347] on div "[PERSON_NAME]" at bounding box center [381, 351] width 176 height 23
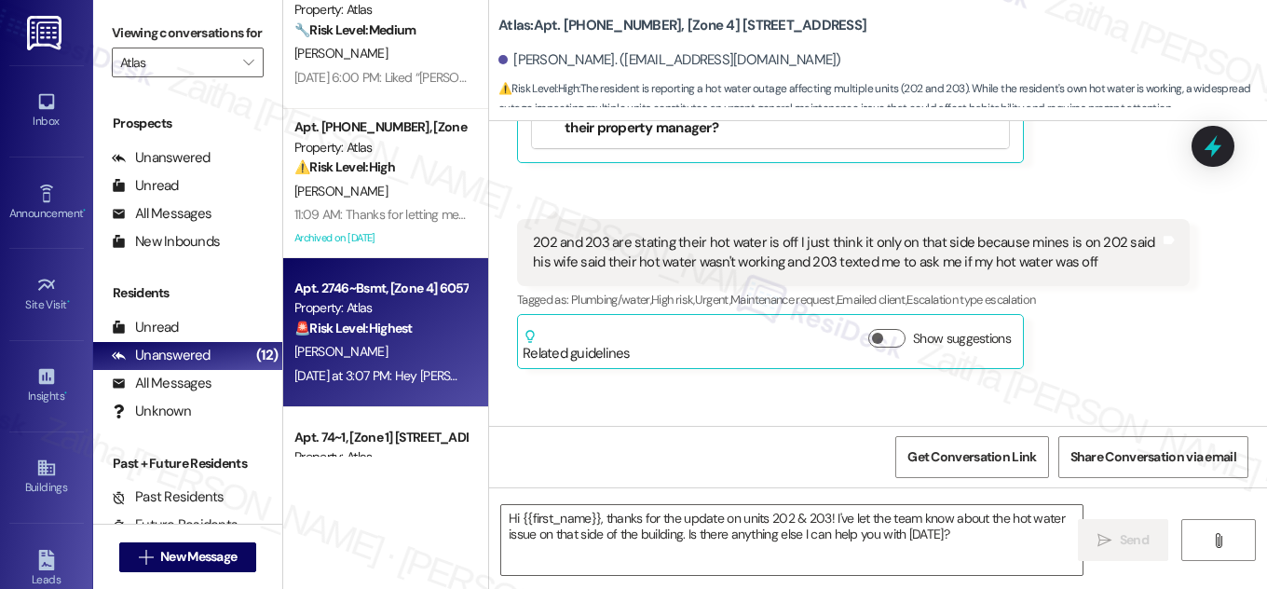
type textarea "Fetching suggested responses. Please feel free to read through the conversation…"
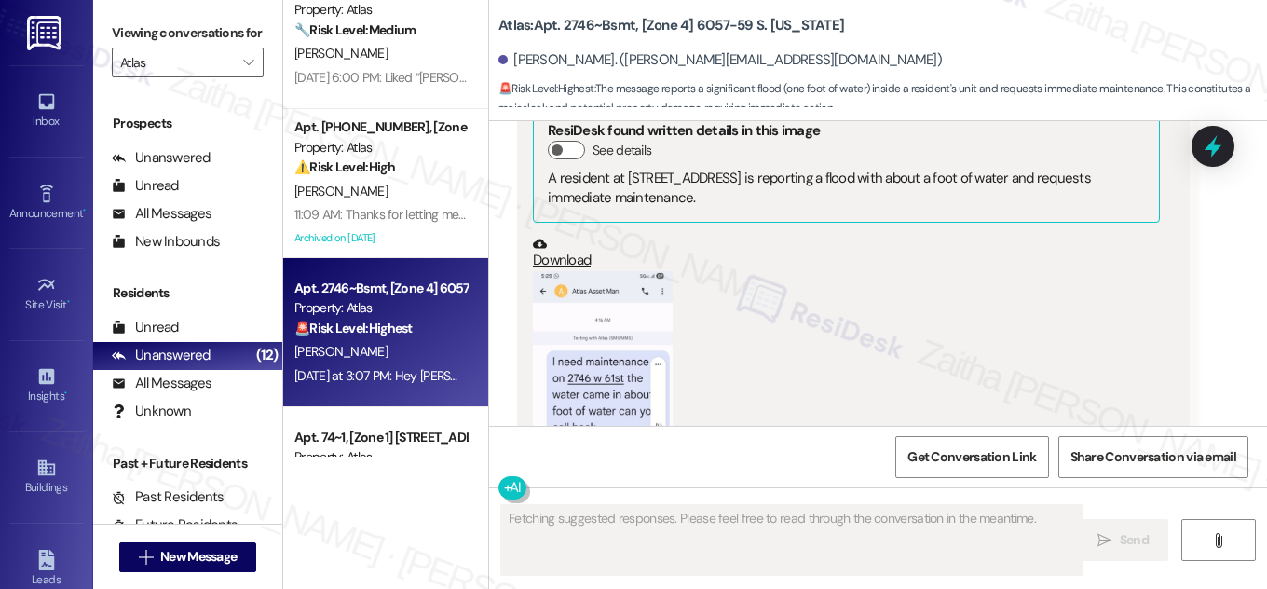
scroll to position [39225, 0]
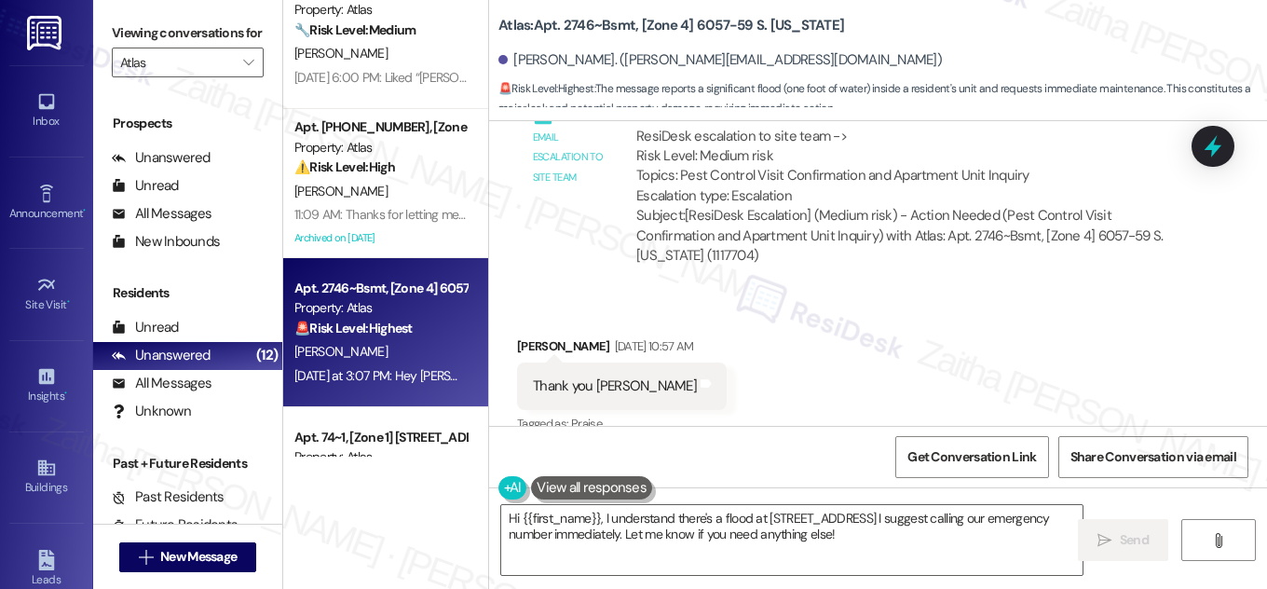
scroll to position [38631, 0]
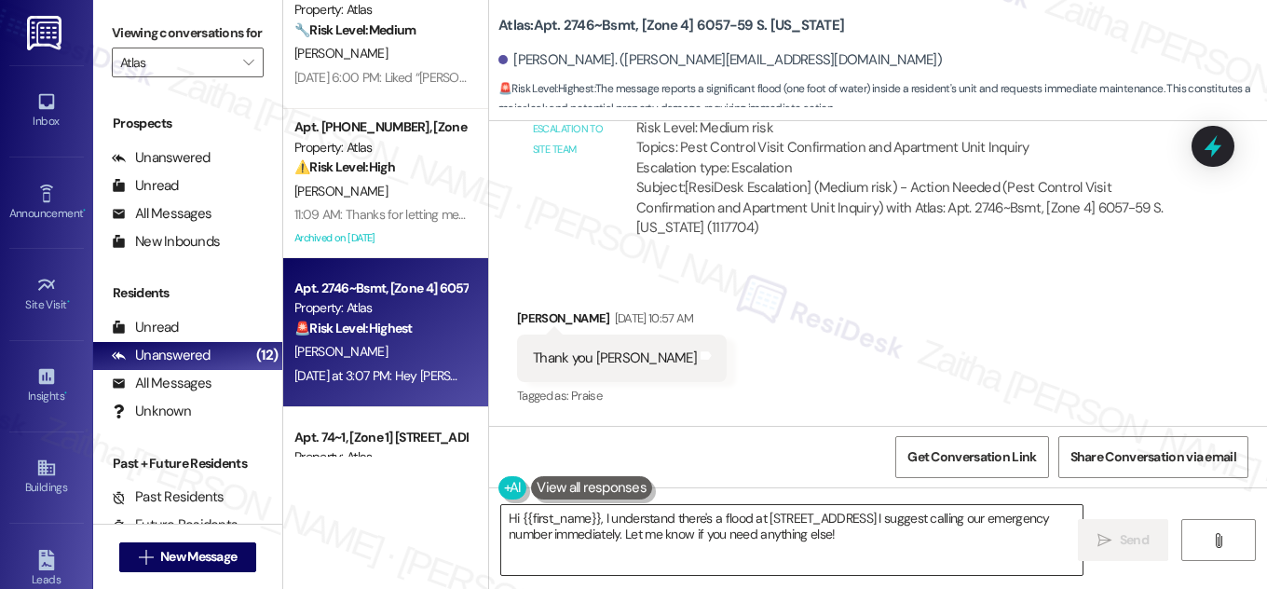
click at [599, 518] on textarea "Hi {{first_name}}, I understand there's a flood at [STREET_ADDRESS] I suggest c…" at bounding box center [792, 540] width 582 height 70
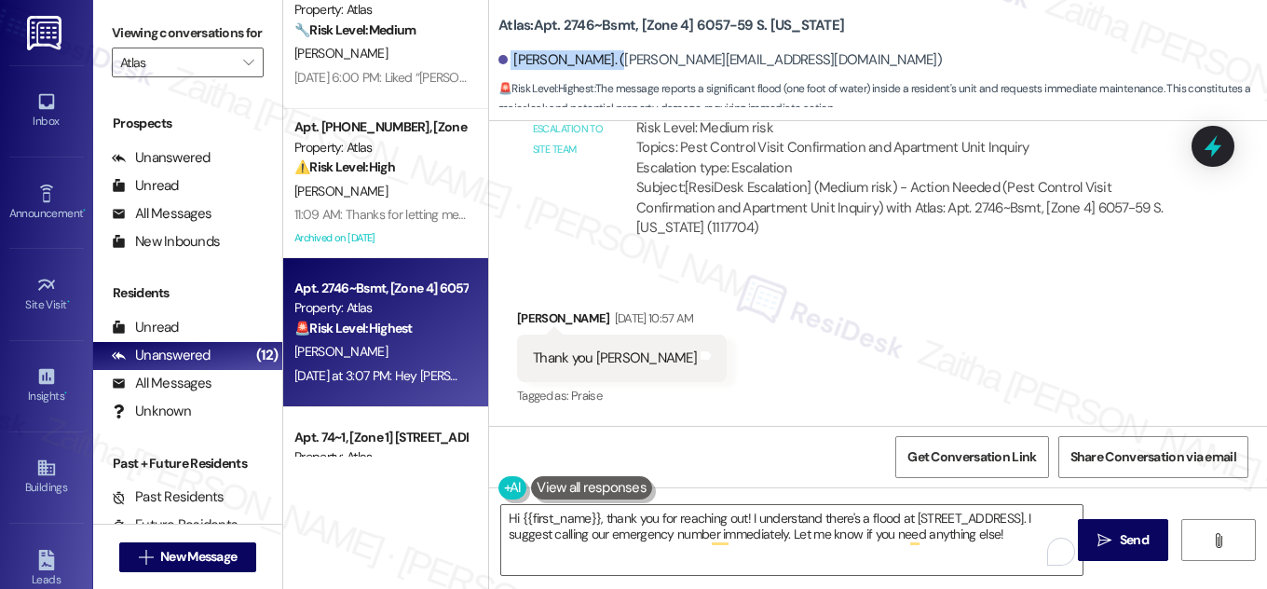
drag, startPoint x: 507, startPoint y: 59, endPoint x: 610, endPoint y: 46, distance: 104.3
click at [610, 46] on div "[PERSON_NAME]. ([PERSON_NAME][EMAIL_ADDRESS][DOMAIN_NAME])" at bounding box center [883, 60] width 769 height 37
copy div "[PERSON_NAME]"
drag, startPoint x: 527, startPoint y: 332, endPoint x: 698, endPoint y: 369, distance: 174.6
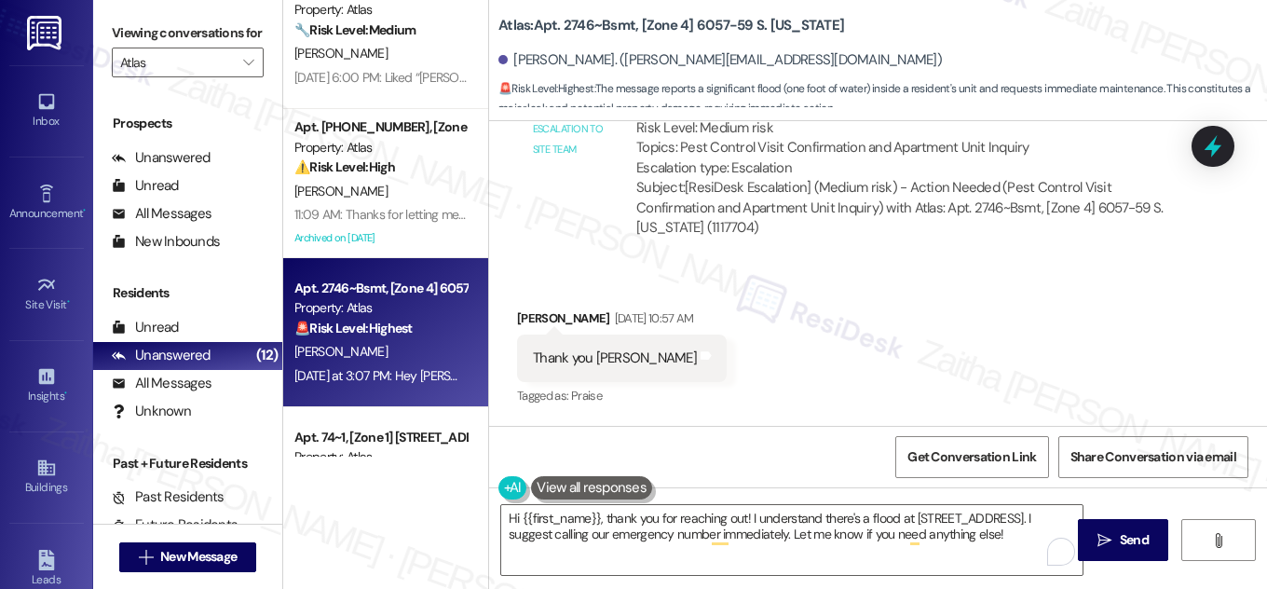
copy div "Hi [PERSON_NAME] this morning around 4am the water from the storm came in real …"
click at [883, 423] on div "Sent via SMS [PERSON_NAME] (ResiDesk) [DATE] 11:18 AM You're very welcome, [PER…" at bounding box center [878, 501] width 778 height 157
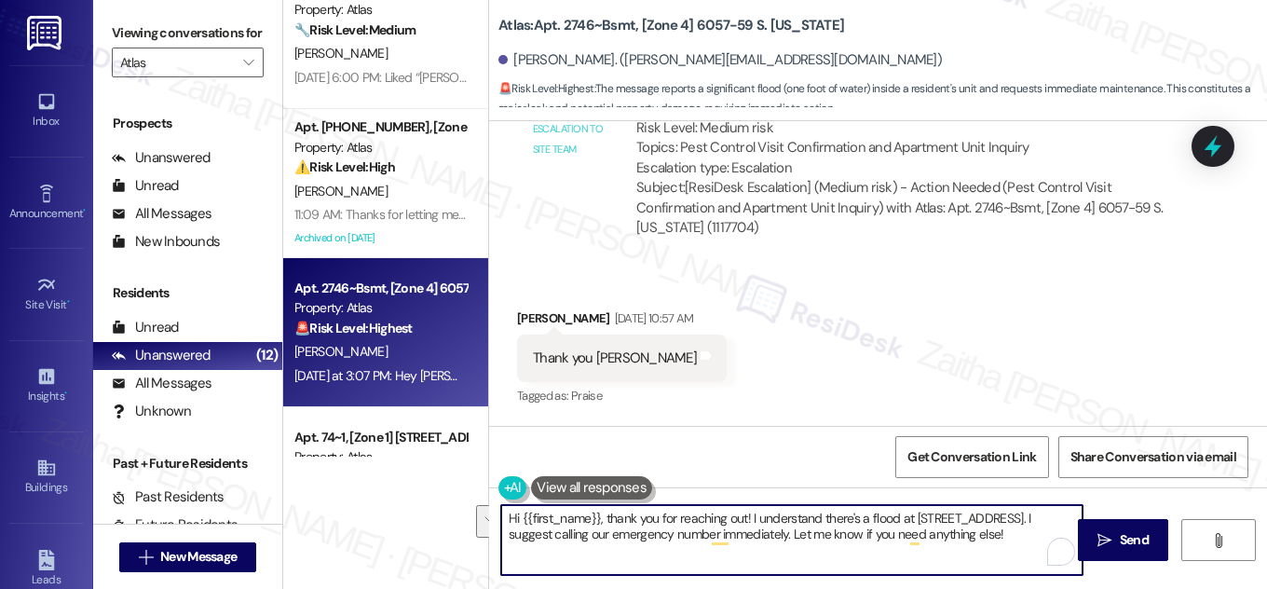
drag, startPoint x: 746, startPoint y: 518, endPoint x: 927, endPoint y: 539, distance: 182.9
click at [926, 539] on textarea "Hi {{first_name}}, thank you for reaching out! I understand there's a flood at …" at bounding box center [792, 540] width 582 height 70
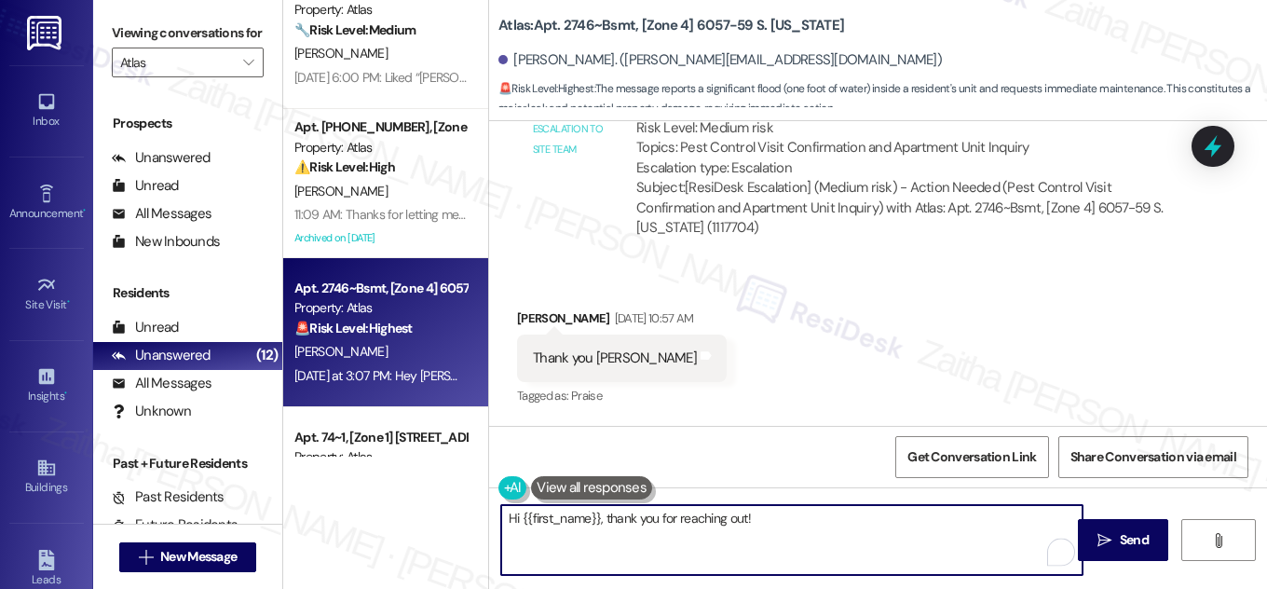
paste textarea "I’m so sorry to hear about the flooding this morning and the impact it had on y…"
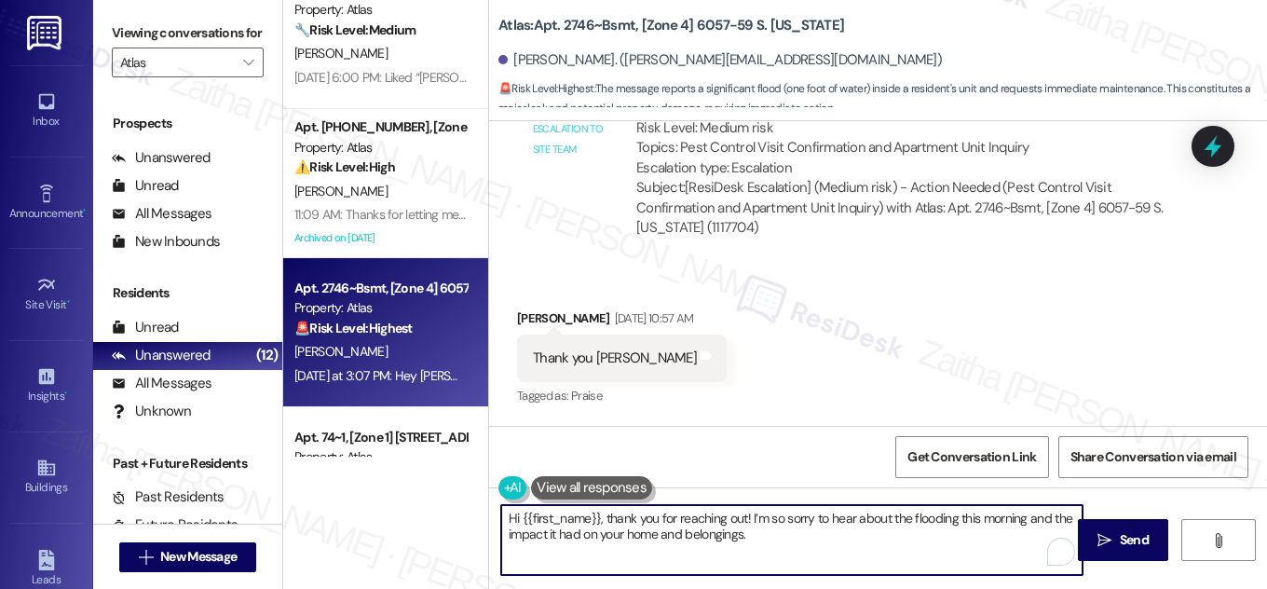
paste textarea "I can imagine how stressful it must have been to deal with that on your own, es…"
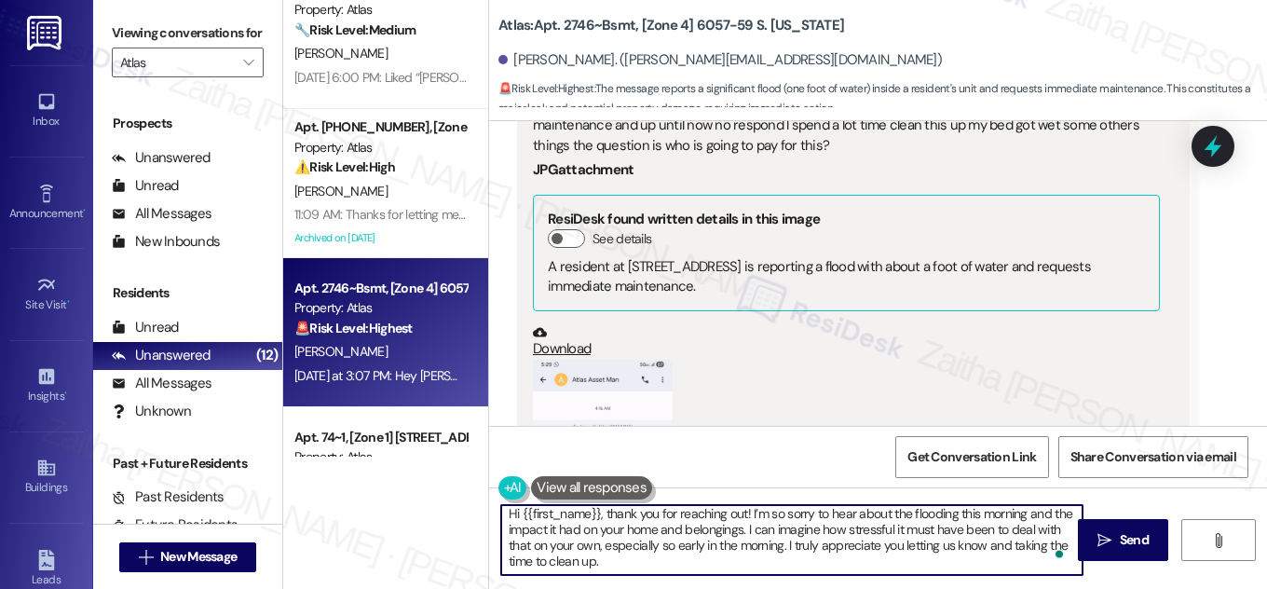
scroll to position [39225, 0]
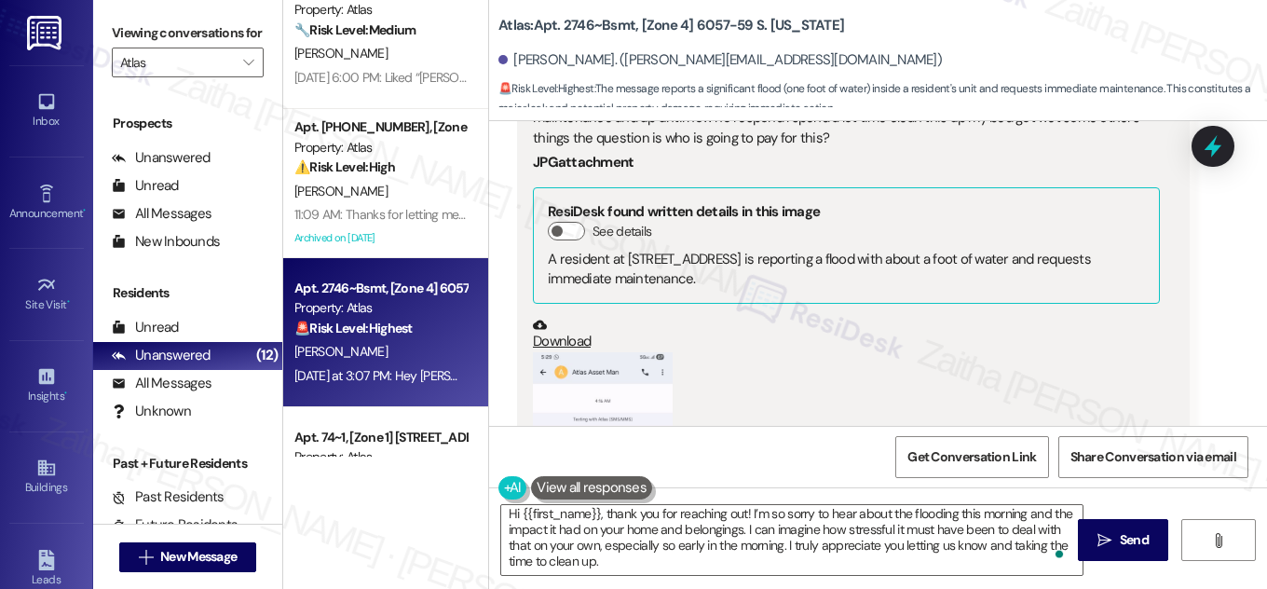
click at [634, 352] on button "Zoom image" at bounding box center [603, 508] width 140 height 312
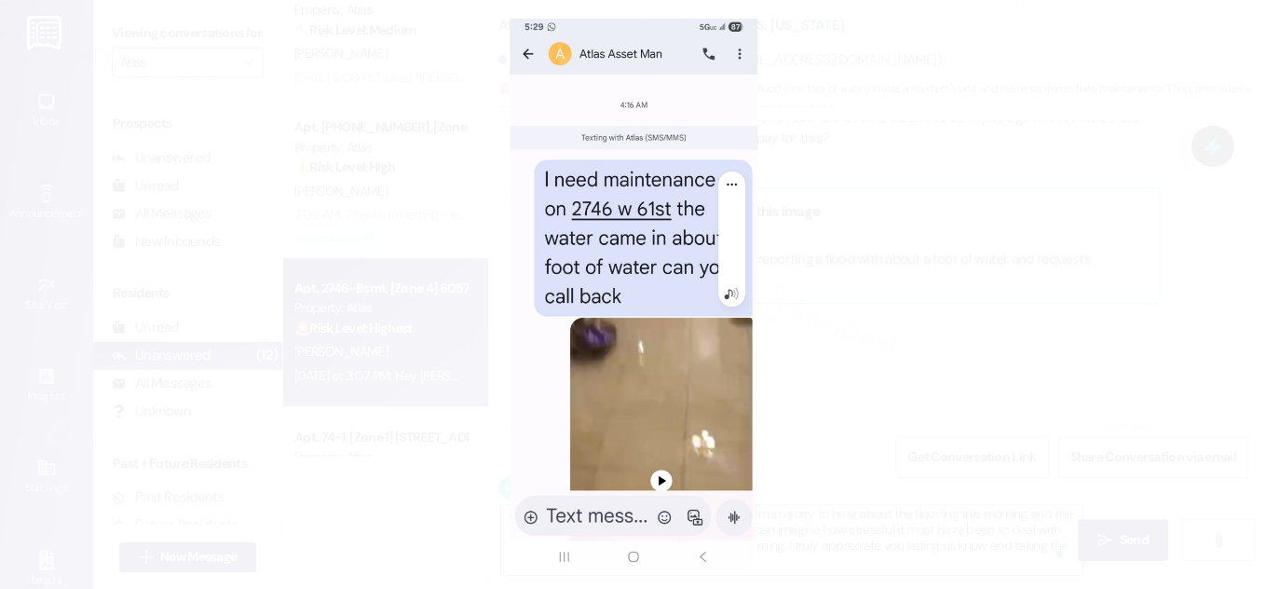
click at [1020, 234] on button "Unzoom image" at bounding box center [633, 294] width 1267 height 589
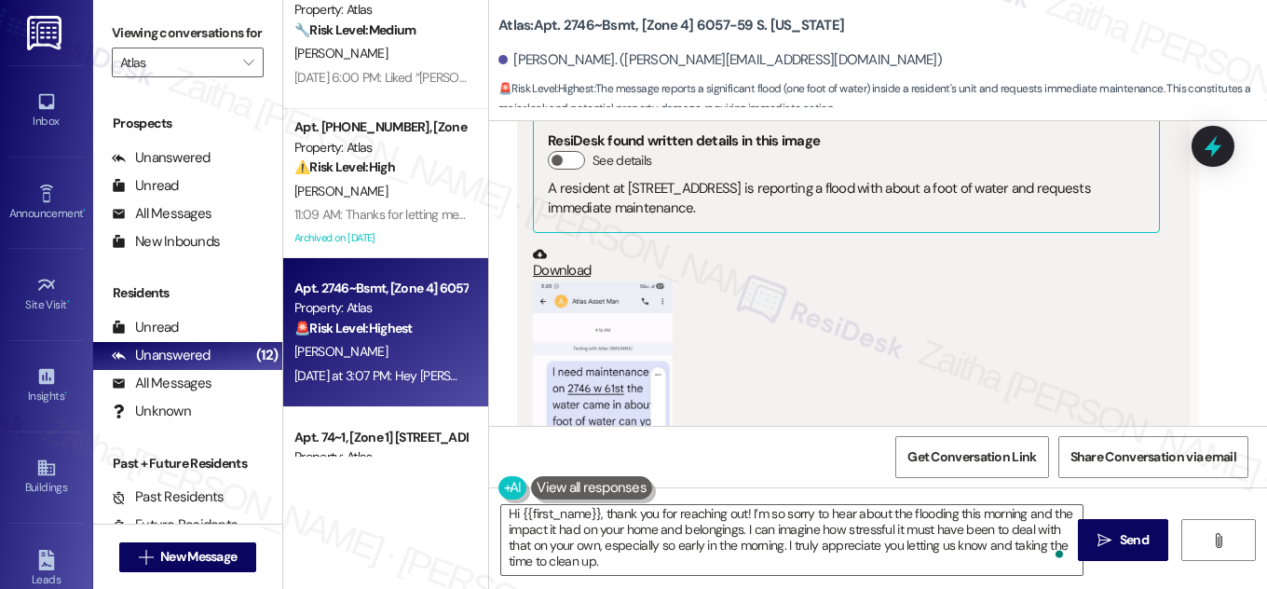
scroll to position [39413, 0]
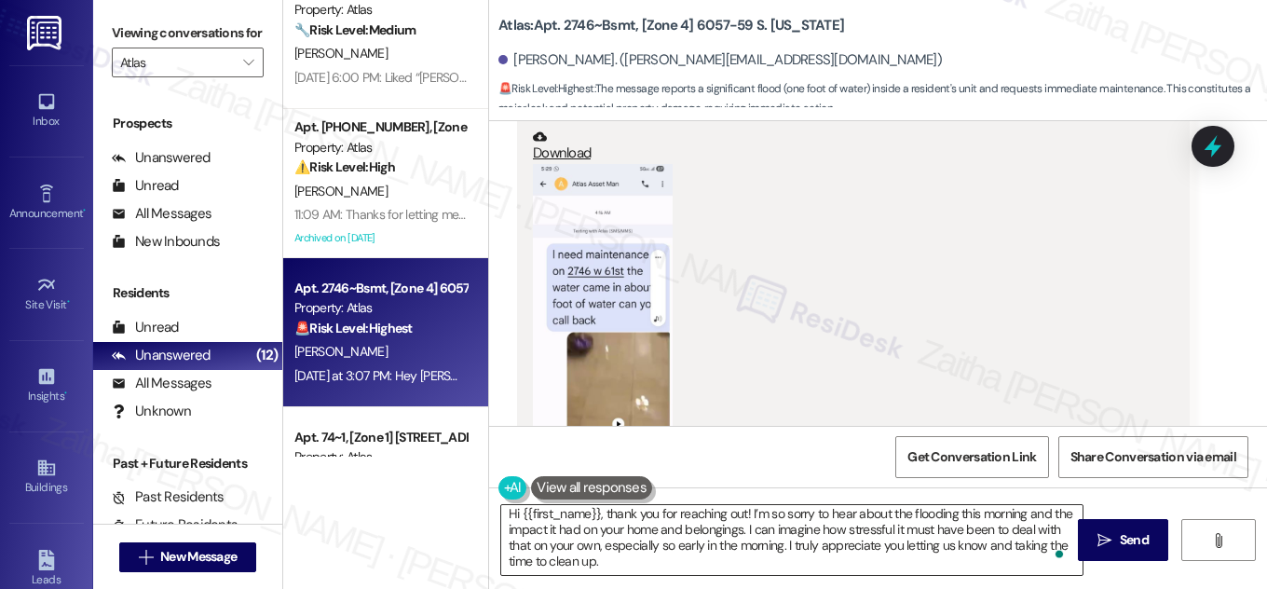
click at [637, 563] on textarea "Hi {{first_name}}, thank you for reaching out! I’m so sorry to hear about the f…" at bounding box center [792, 540] width 582 height 70
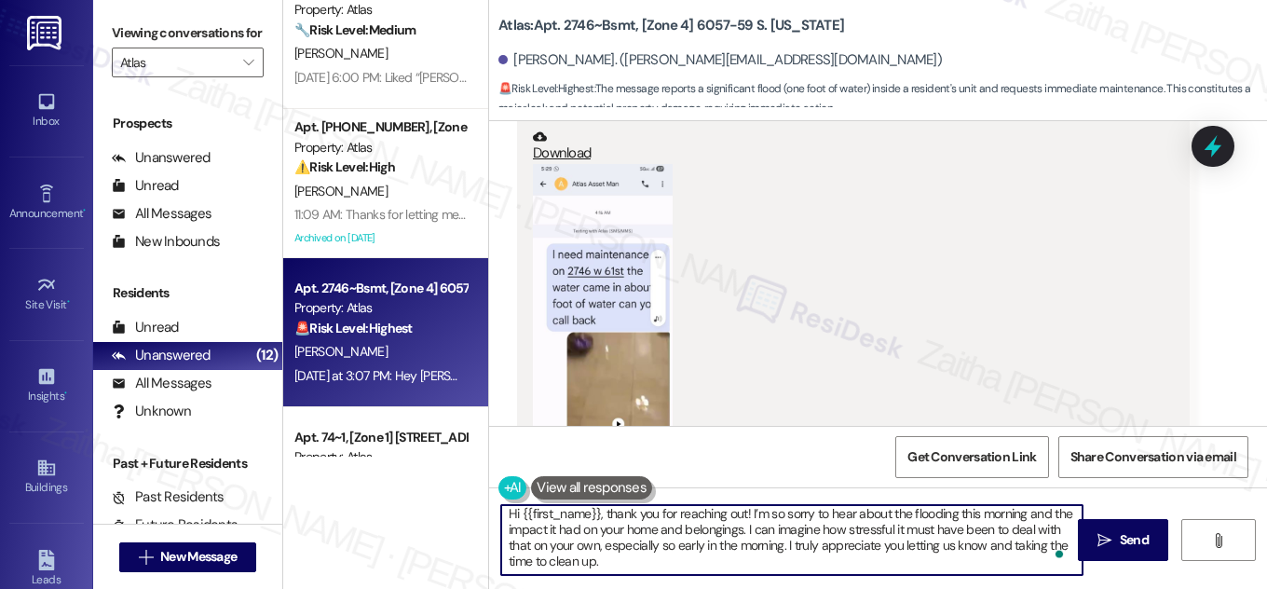
scroll to position [32, 0]
paste textarea "I’ll reach out to the site team right away regarding the maintenance request an…"
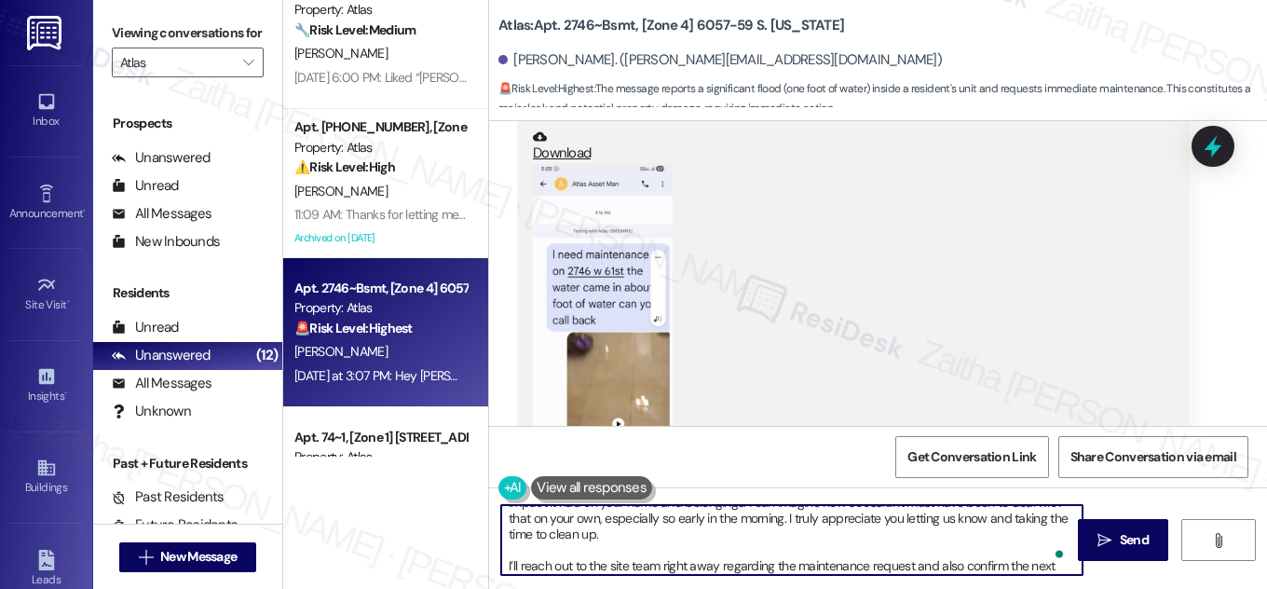
scroll to position [47, 0]
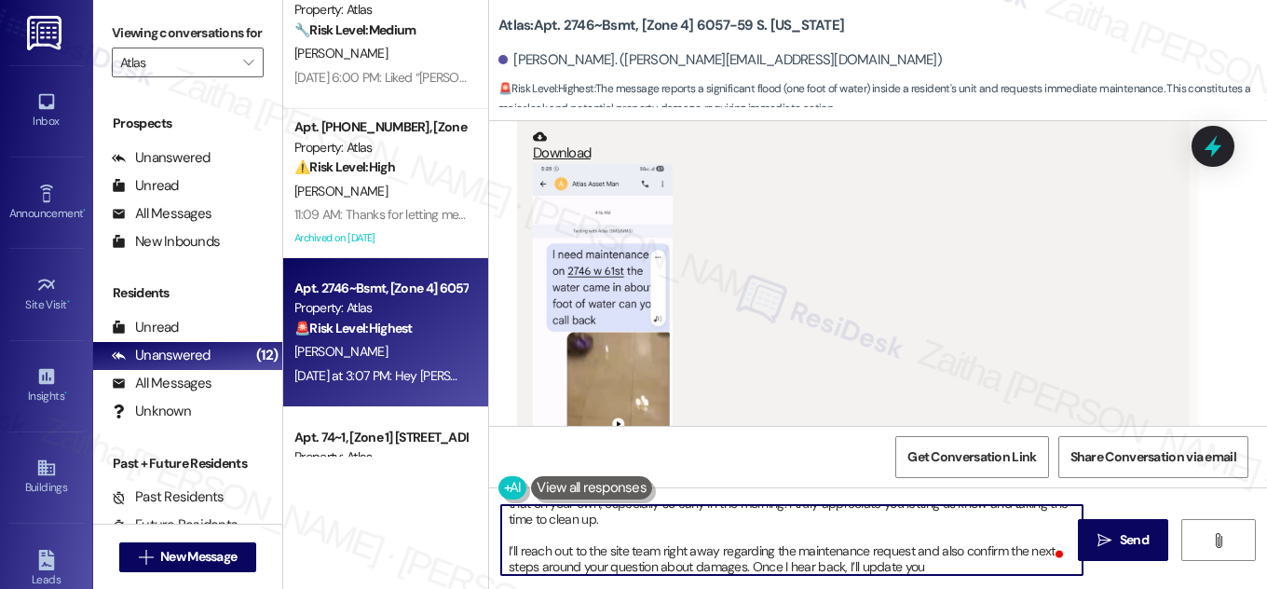
click at [695, 547] on textarea "Hi {{first_name}}, thank you for reaching out! I’m so sorry to hear about the f…" at bounding box center [792, 540] width 582 height 70
click at [620, 554] on textarea "Hi {{first_name}}, thank you for reaching out! I’m so sorry to hear about the f…" at bounding box center [792, 540] width 582 height 70
click at [857, 568] on textarea "Hi {{first_name}}, thank you for reaching out! I’m so sorry to hear about the f…" at bounding box center [792, 540] width 582 height 70
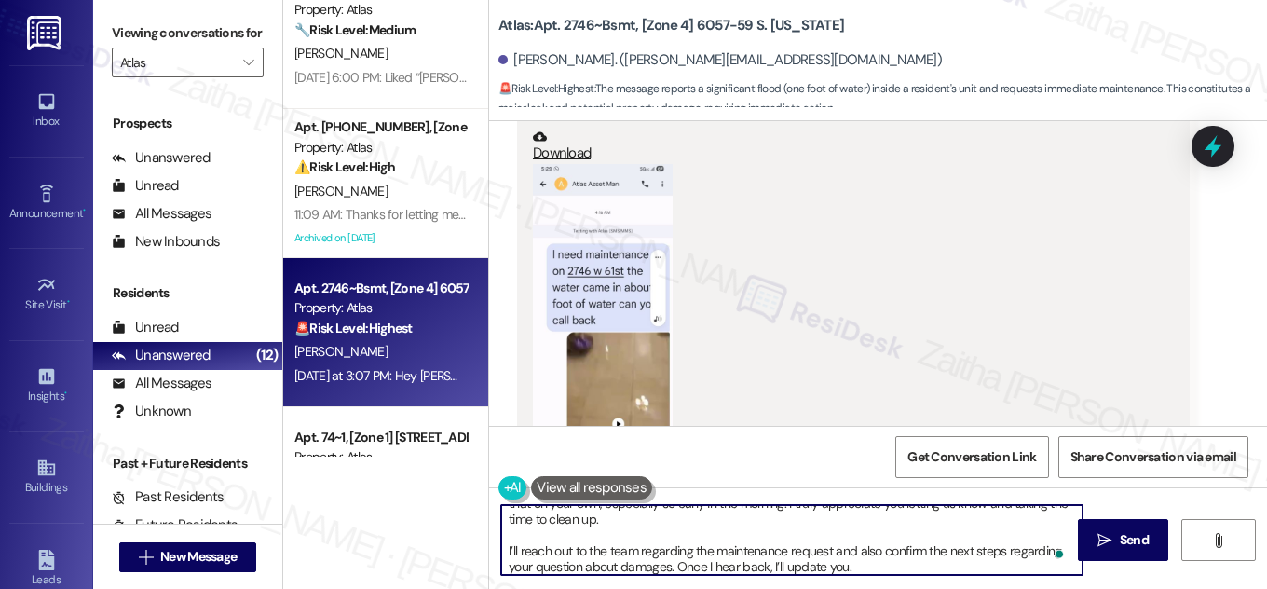
scroll to position [52, 0]
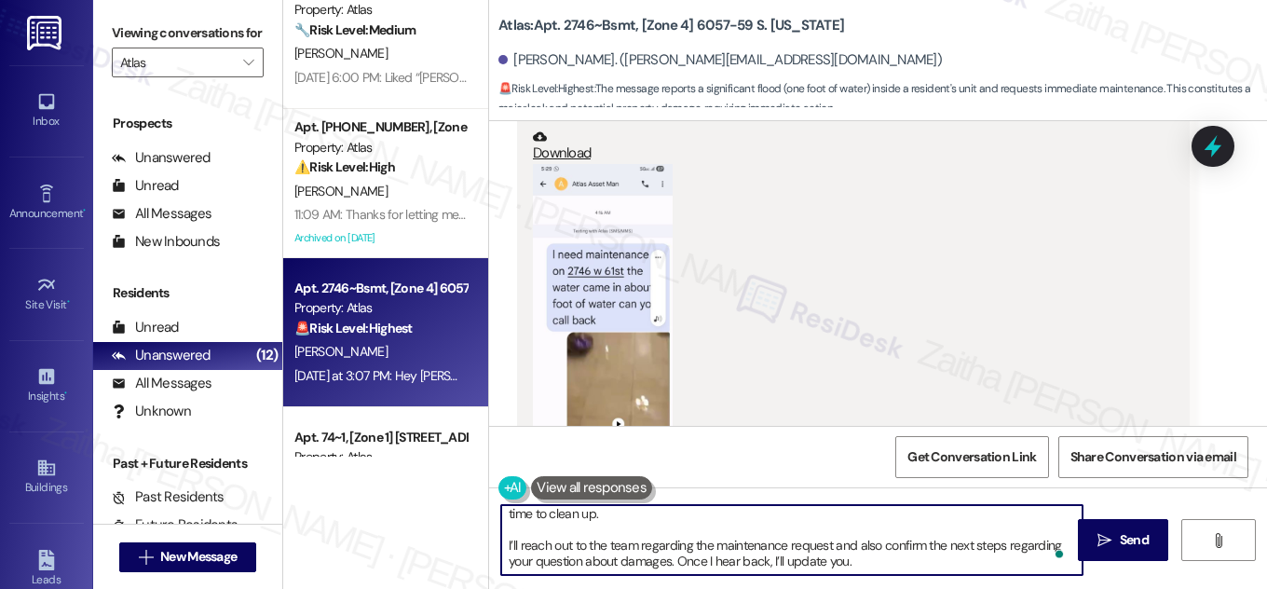
drag, startPoint x: 767, startPoint y: 566, endPoint x: 672, endPoint y: 560, distance: 95.2
click at [672, 560] on textarea "Hi {{first_name}}, thank you for reaching out! I’m so sorry to hear about the f…" at bounding box center [792, 540] width 582 height 70
click at [758, 567] on textarea "Hi {{first_name}}, thank you for reaching out! I’m so sorry to hear about the f…" at bounding box center [792, 540] width 582 height 70
paste textarea "Once I hear back,"
click at [753, 560] on textarea "Hi {{first_name}}, thank you for reaching out! I’m so sorry to hear about the f…" at bounding box center [792, 540] width 582 height 70
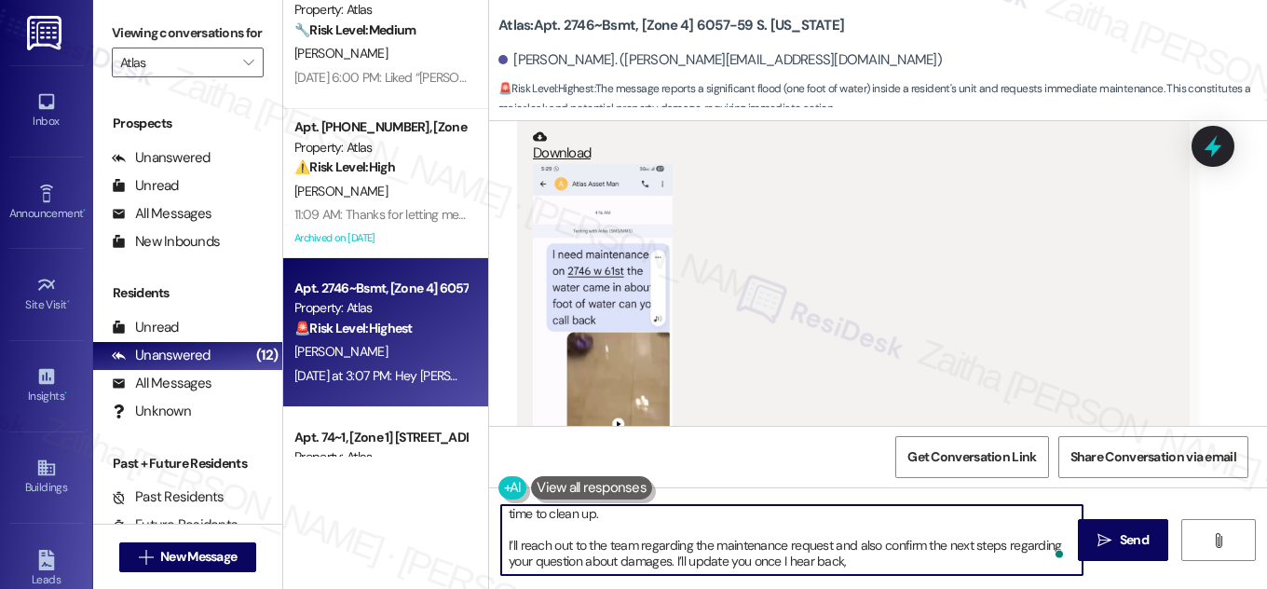
click at [846, 563] on textarea "Hi {{first_name}}, thank you for reaching out! I’m so sorry to hear about the f…" at bounding box center [792, 540] width 582 height 70
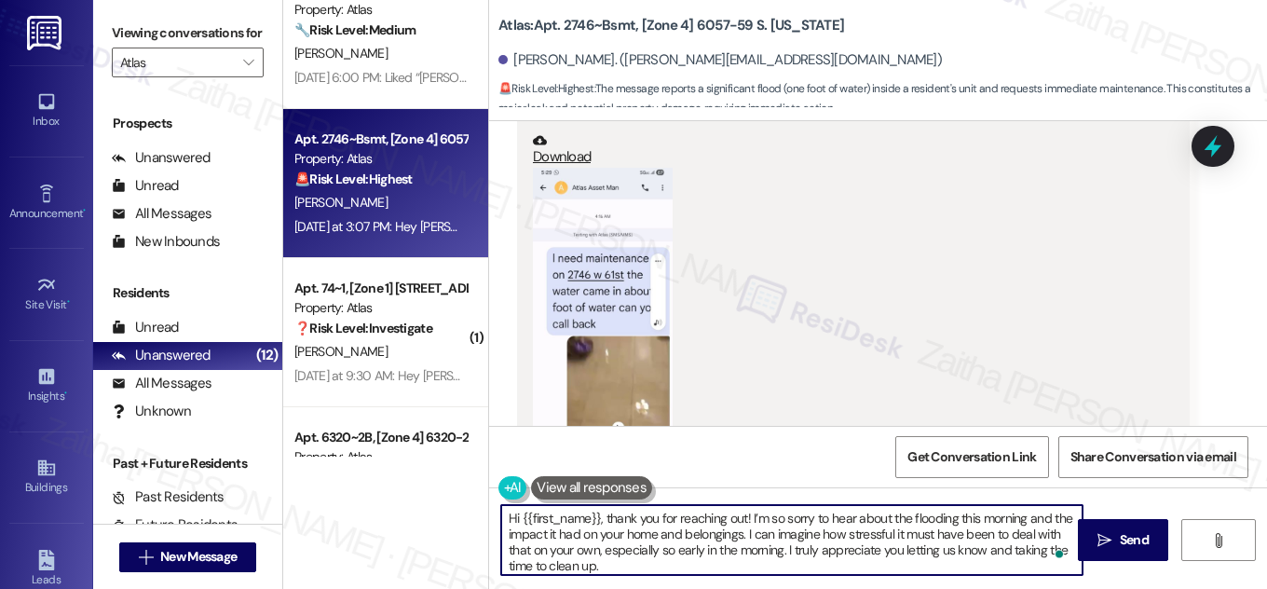
scroll to position [39413, 0]
drag, startPoint x: 809, startPoint y: 547, endPoint x: 815, endPoint y: 560, distance: 14.2
click at [815, 560] on textarea "Hi {{first_name}}, thank you for reaching out! I’m so sorry to hear about the f…" at bounding box center [792, 540] width 582 height 70
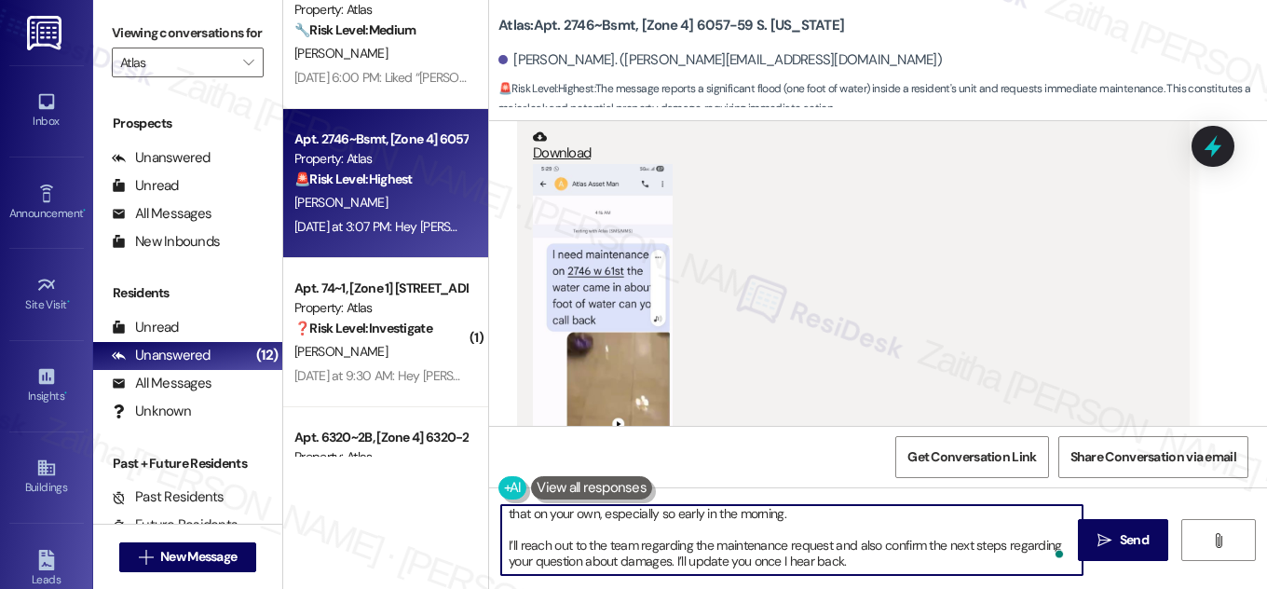
scroll to position [36, 0]
drag, startPoint x: 672, startPoint y: 560, endPoint x: 886, endPoint y: 559, distance: 214.3
click at [886, 559] on textarea "Hi {{first_name}}, thank you for reaching out! I’m so sorry to hear about the f…" at bounding box center [792, 540] width 582 height 70
paste textarea "In the meantime, do you still need assistance with cleaning or support from the…"
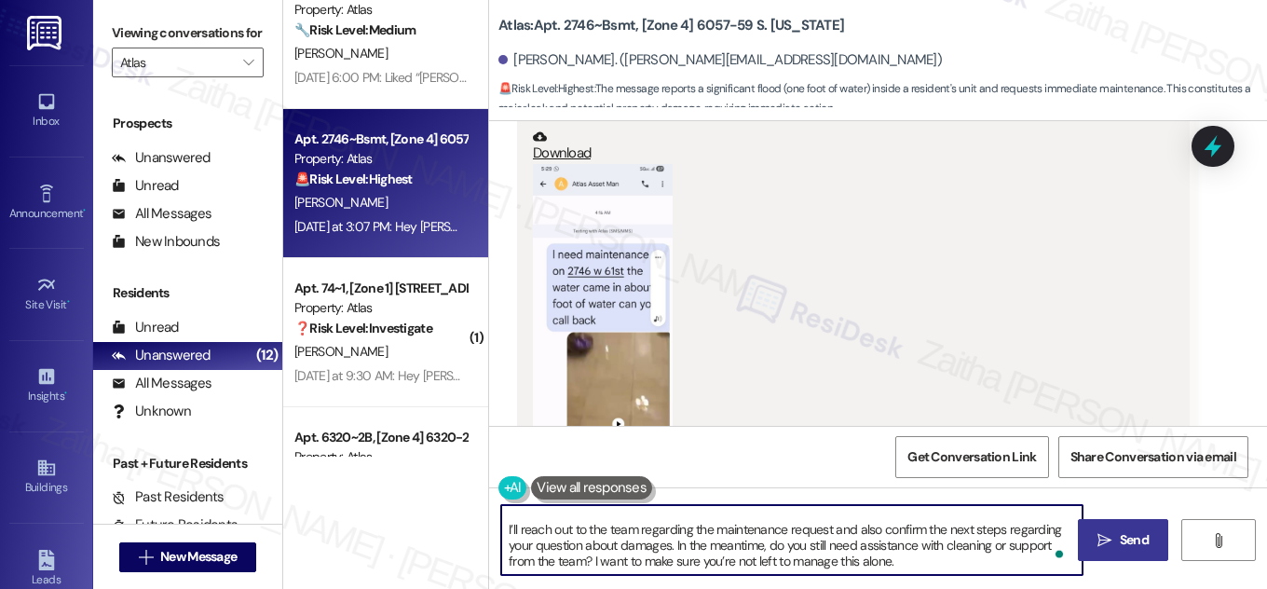
type textarea "Hi {{first_name}}, thank you for reaching out! I’m so sorry to hear about the f…"
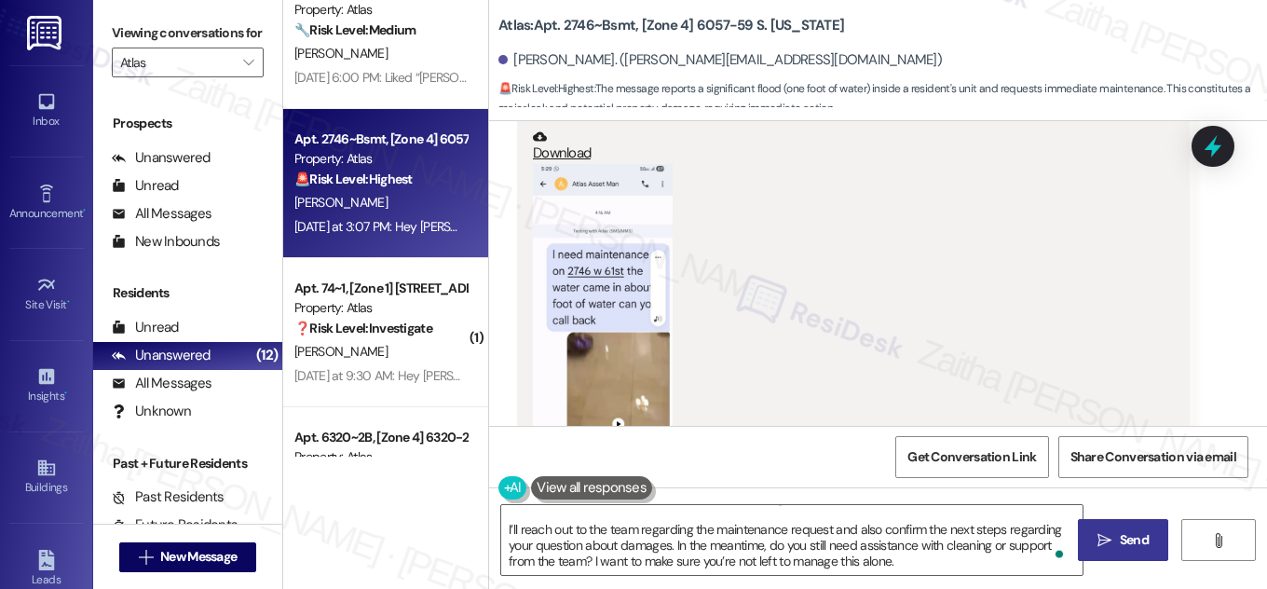
click at [1122, 535] on span "Send" at bounding box center [1134, 540] width 29 height 20
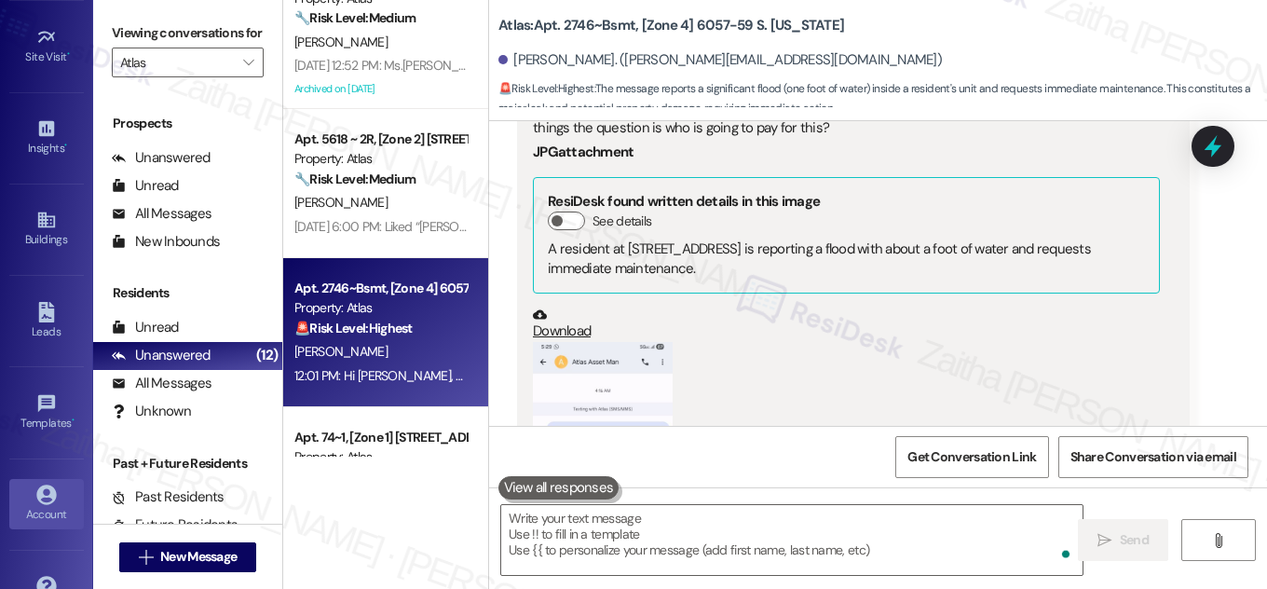
scroll to position [293, 0]
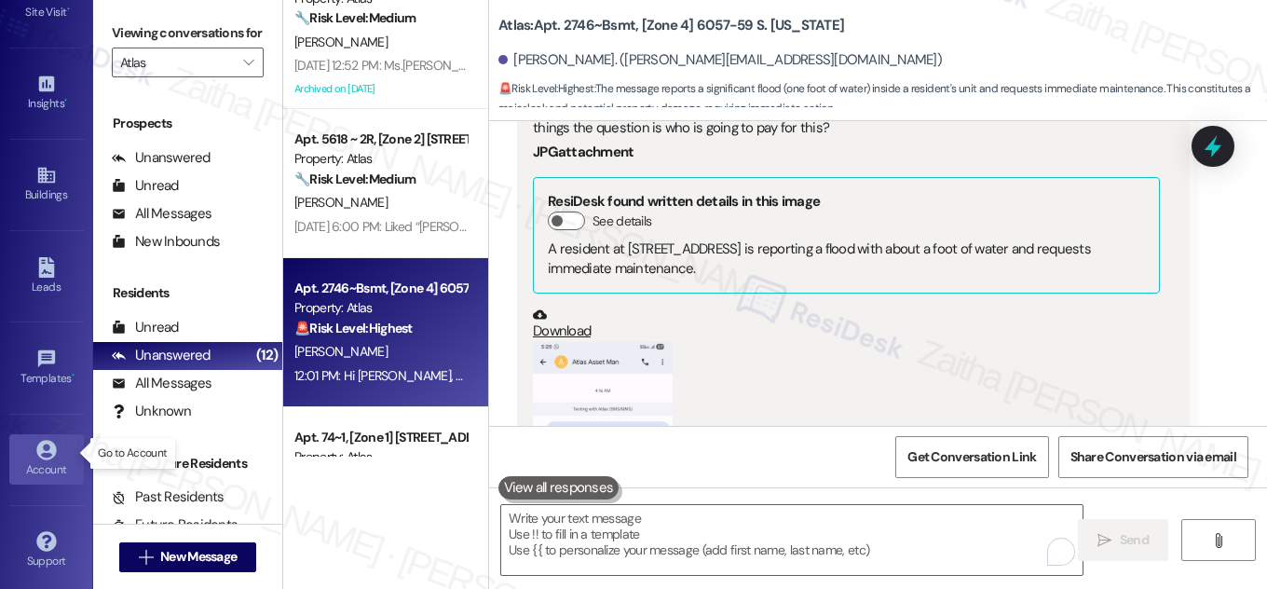
click at [59, 464] on div "Account" at bounding box center [46, 469] width 93 height 19
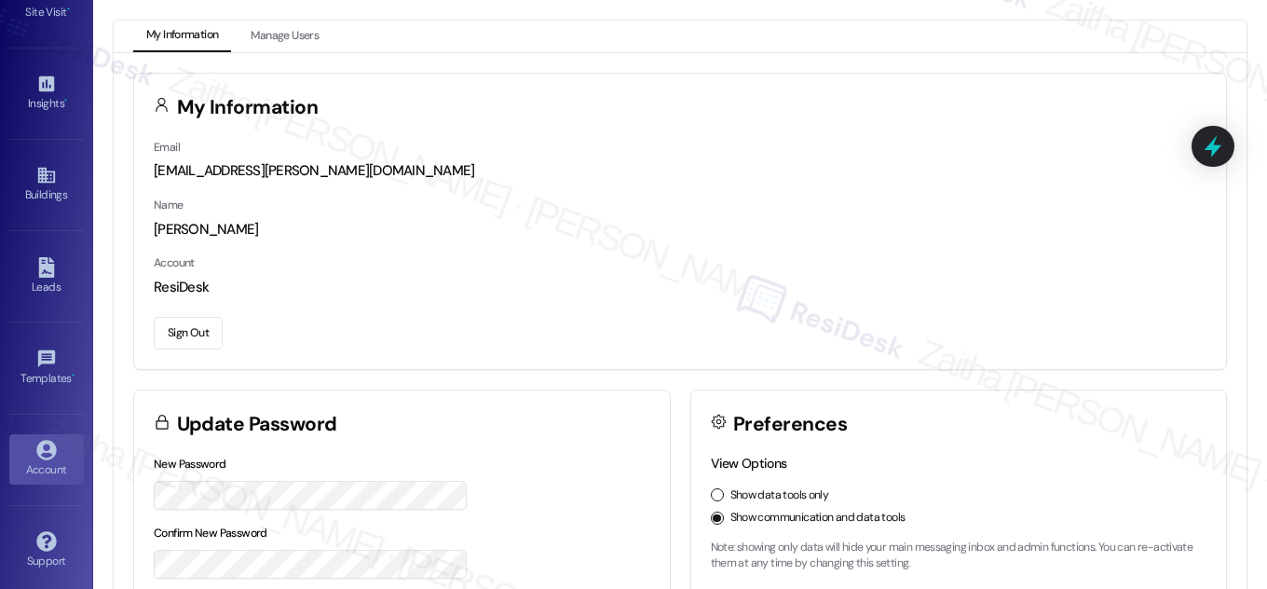
click at [181, 334] on button "Sign Out" at bounding box center [188, 333] width 69 height 33
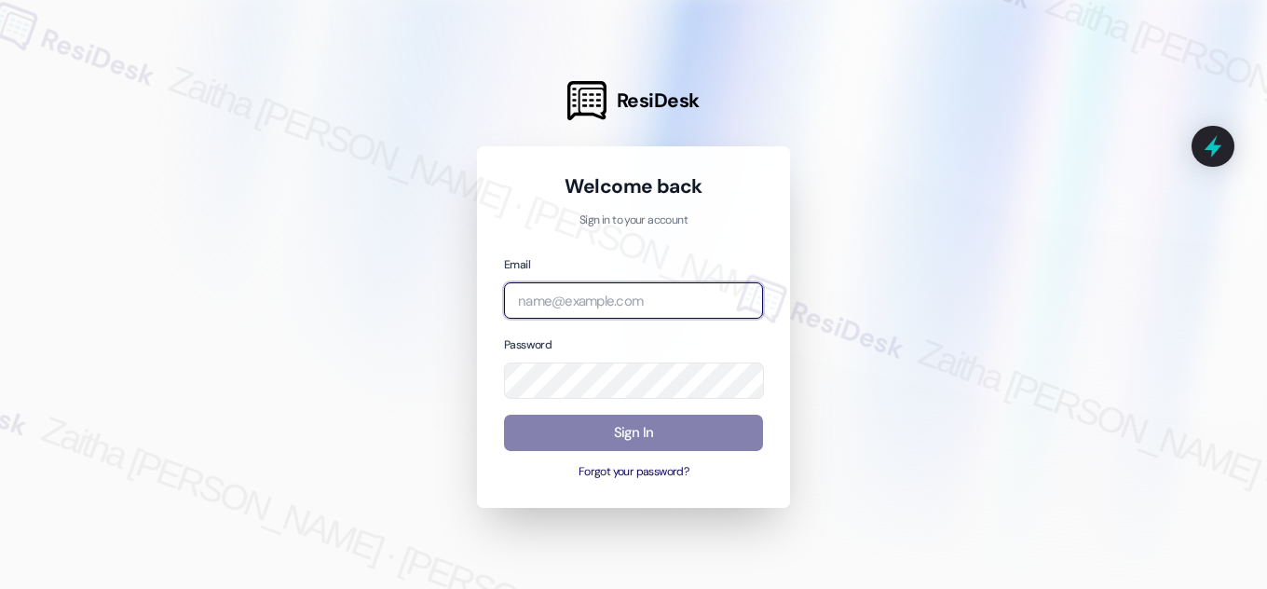
click at [568, 299] on input "email" at bounding box center [633, 300] width 259 height 36
type input "automated-surveys-meridian_management-zaitha.mae.[PERSON_NAME]@meridian_[DOMAIN…"
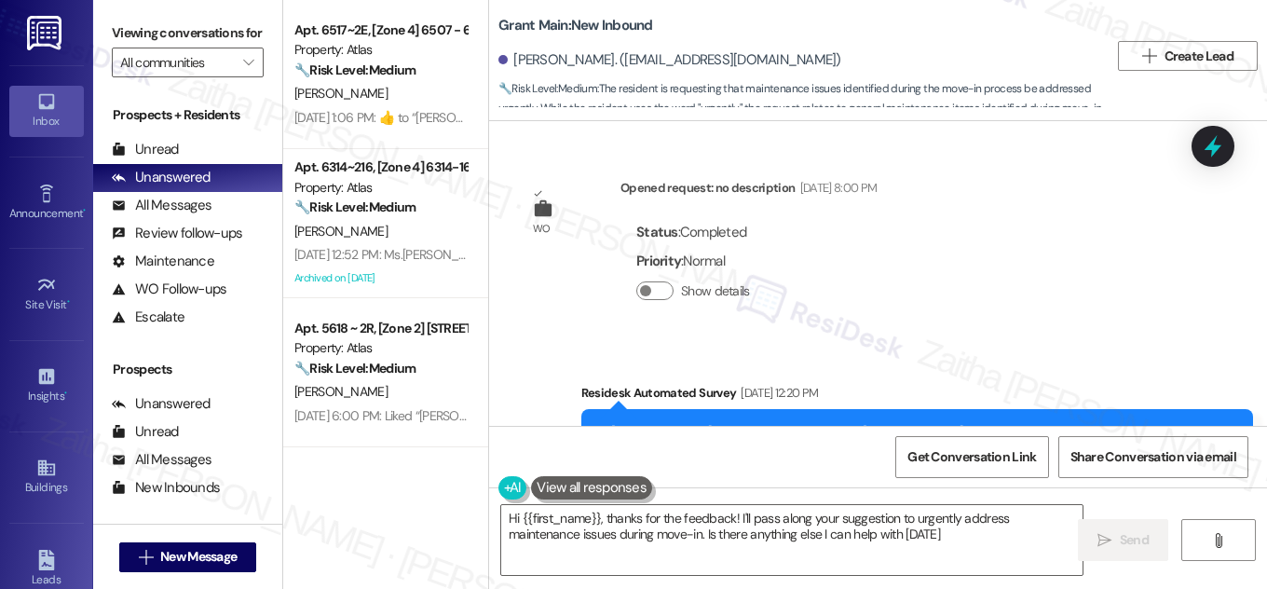
type textarea "Hi {{first_name}}, thanks for the feedback! I'll pass along your suggestion to …"
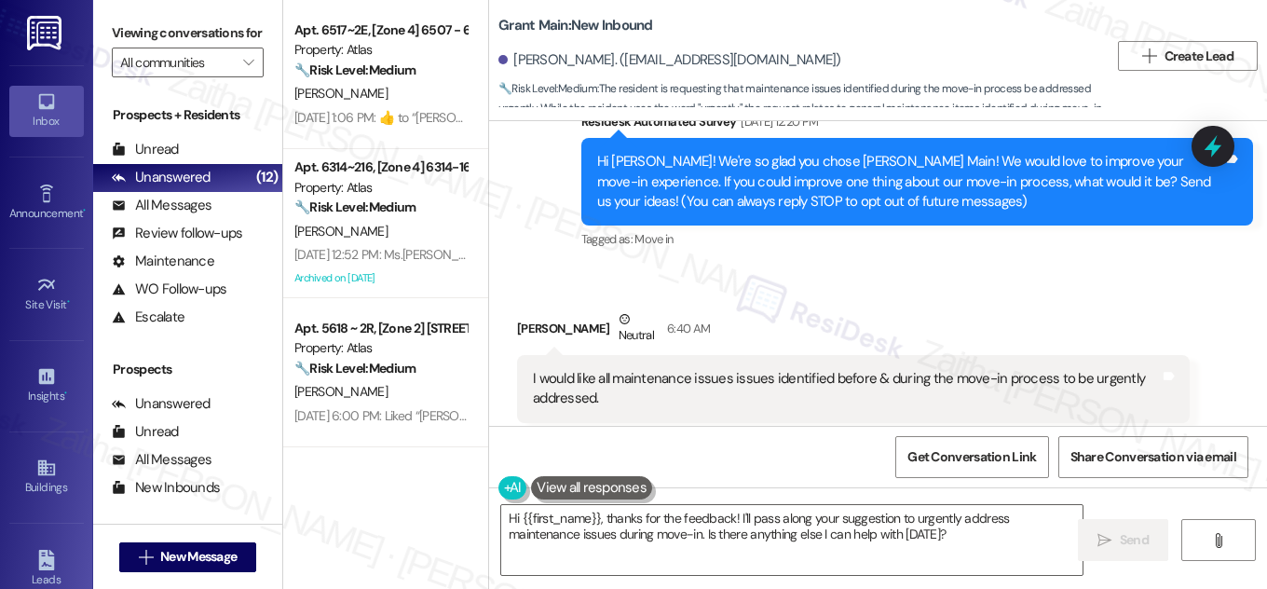
scroll to position [261, 0]
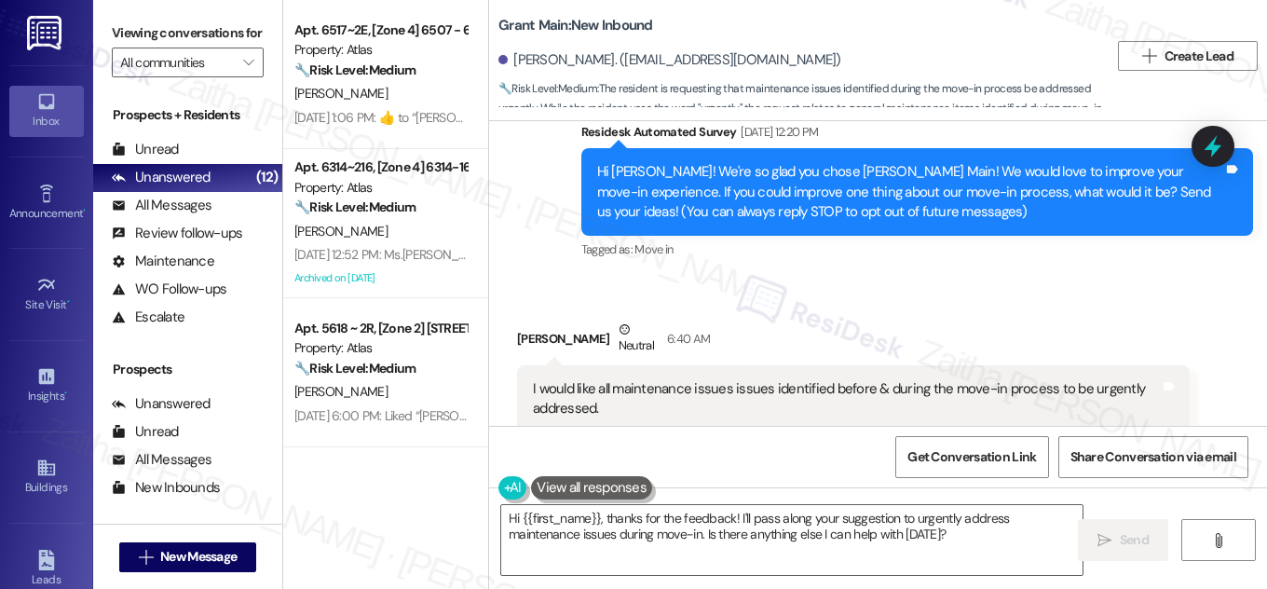
click at [901, 19] on div "Grant Main: New Inbound Anthony Odemhin. (anthonyodemhin@gmail.com) 🔧 Risk Leve…" at bounding box center [804, 56] width 610 height 103
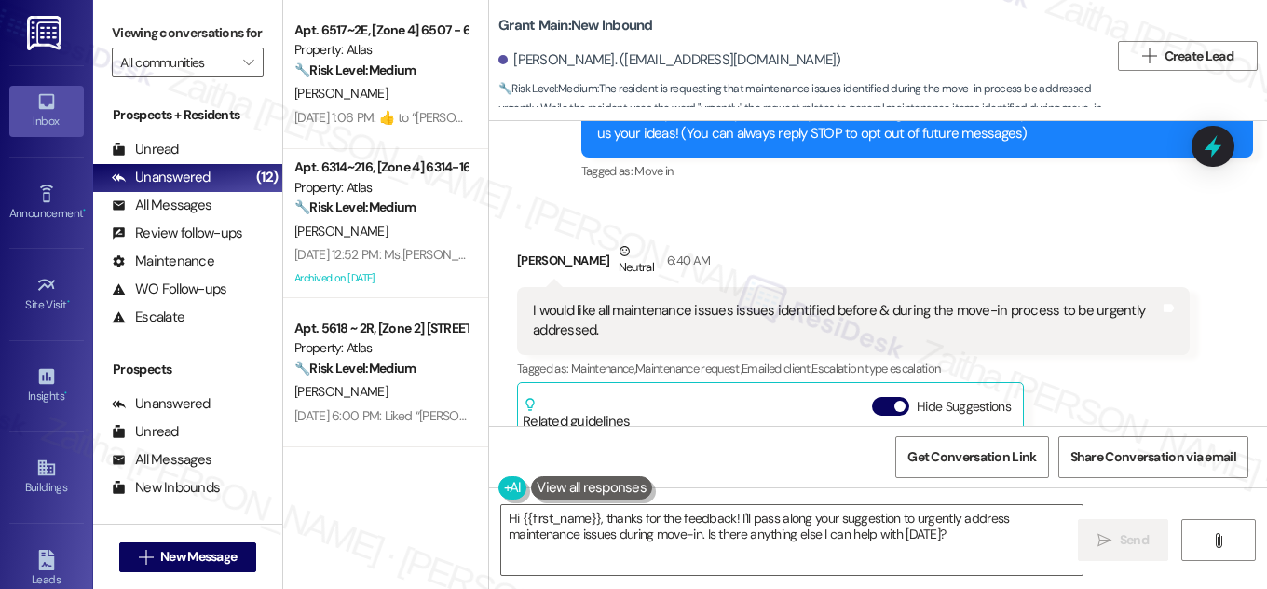
scroll to position [514, 0]
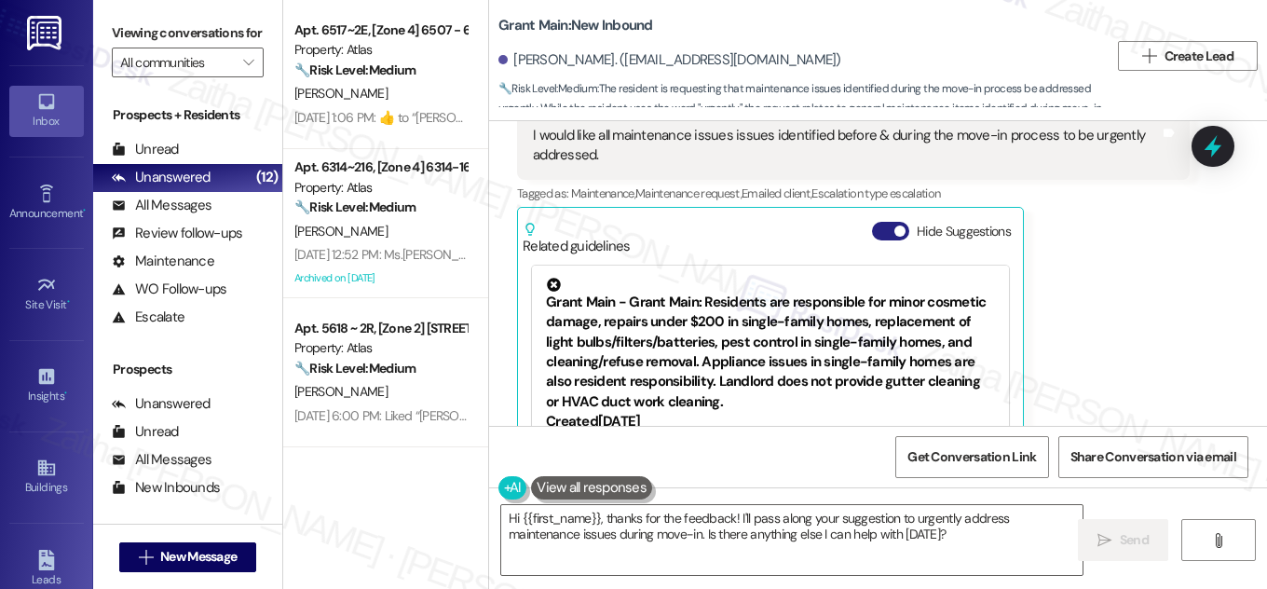
click at [876, 232] on button "Hide Suggestions" at bounding box center [890, 231] width 37 height 19
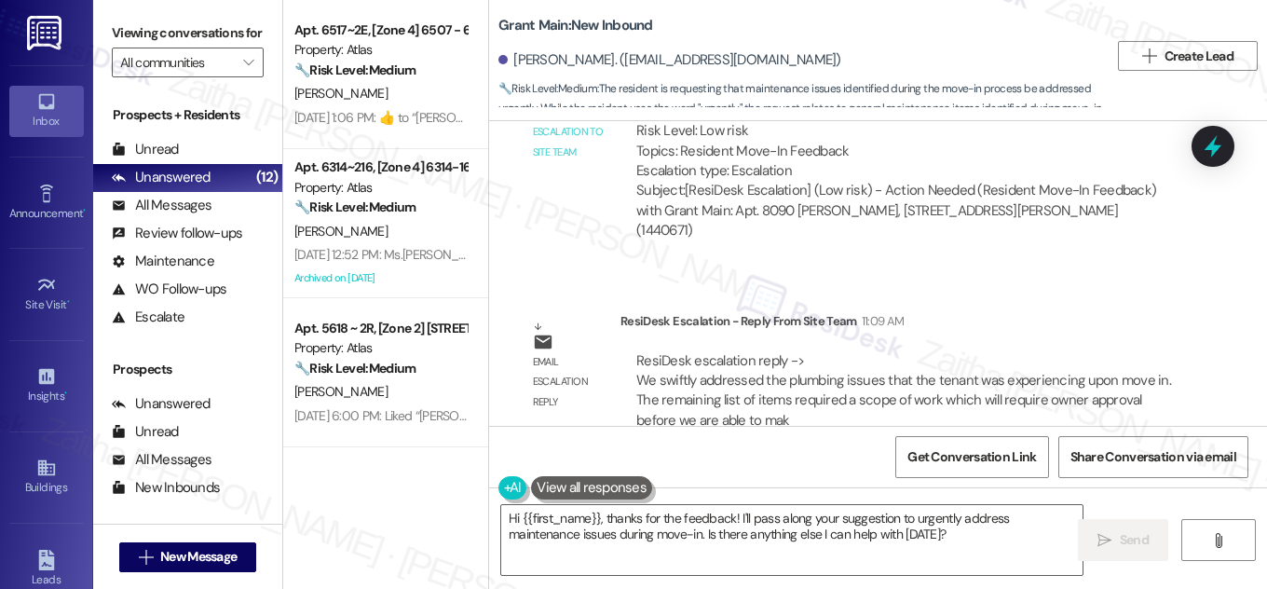
scroll to position [1139, 0]
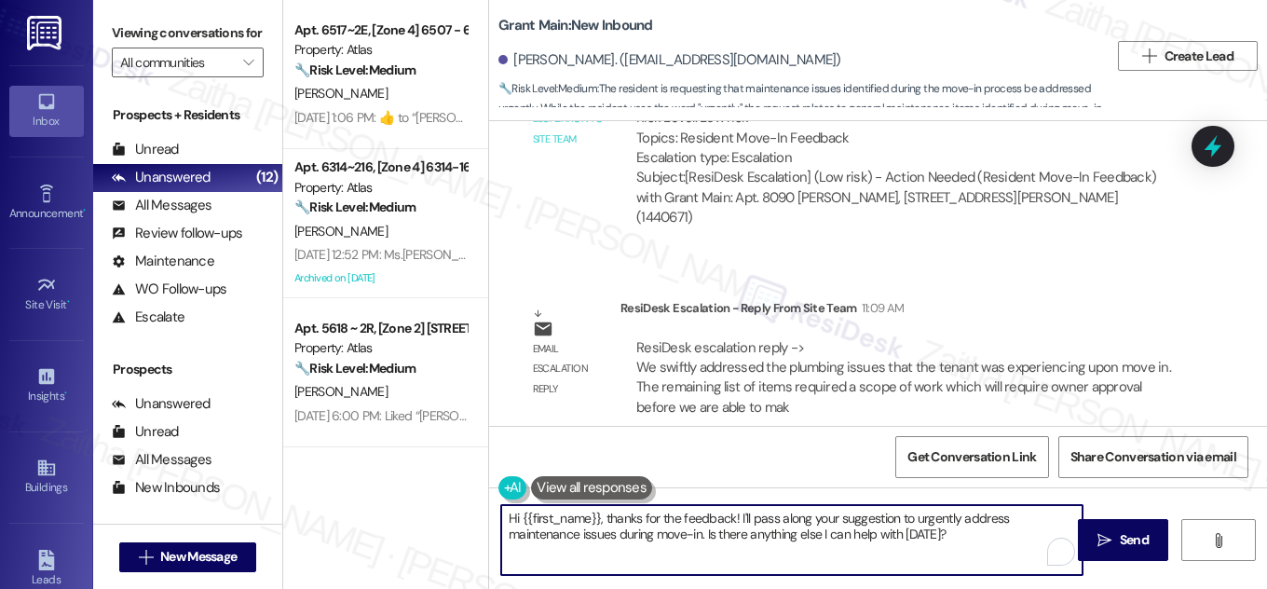
drag, startPoint x: 609, startPoint y: 531, endPoint x: 1006, endPoint y: 569, distance: 398.8
click at [1006, 569] on textarea "Hi {{first_name}}, thanks for the feedback! I'll pass along your suggestion to …" at bounding box center [792, 540] width 582 height 70
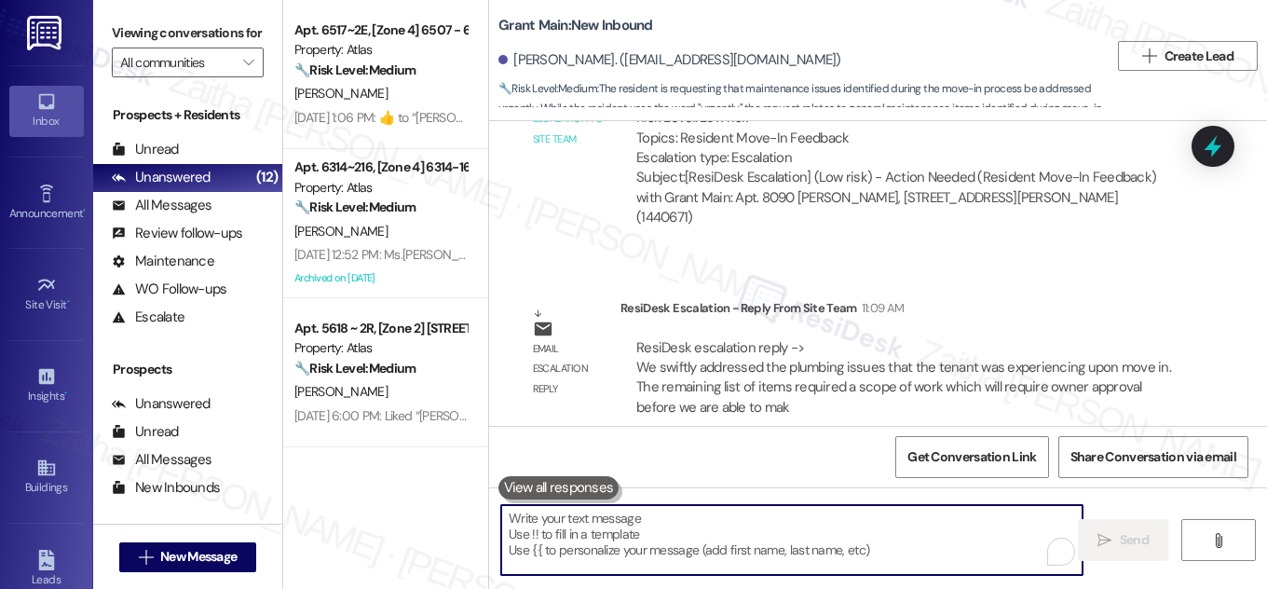
paste textarea "Our site team let me know they were able to quickly take care of the plumbing i…"
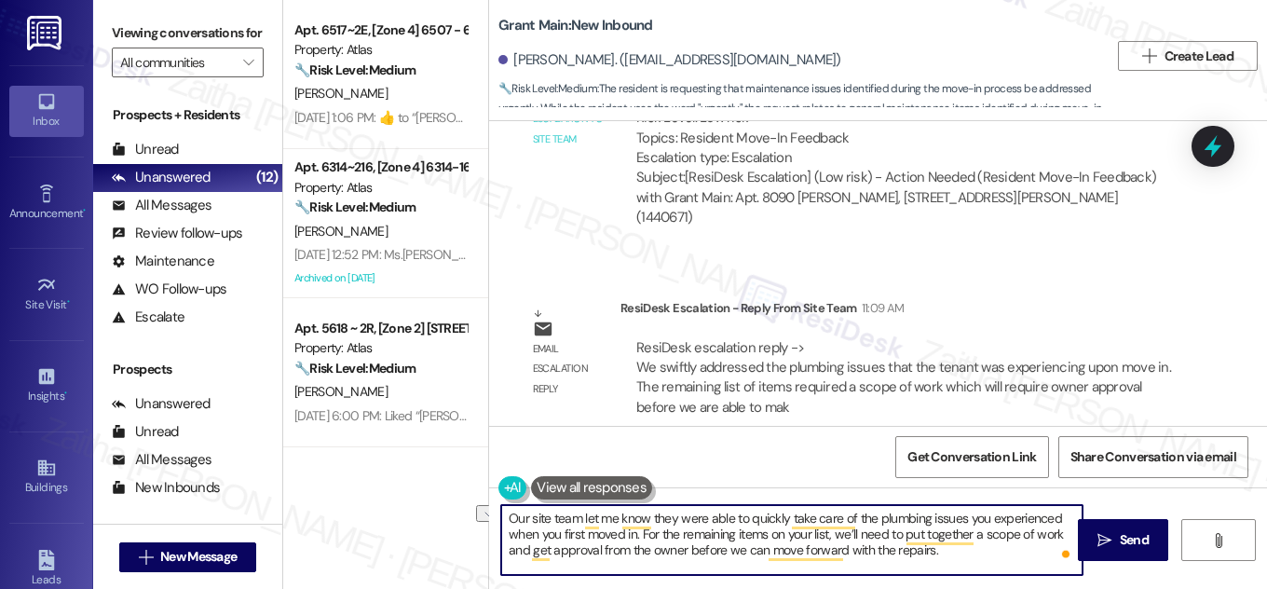
drag, startPoint x: 579, startPoint y: 533, endPoint x: 507, endPoint y: 532, distance: 71.8
click at [507, 532] on textarea "Our site team let me know they were able to quickly take care of the plumbing i…" at bounding box center [792, 540] width 582 height 70
type textarea "Our site team let me know they were able to quickly take care of the plumbing i…"
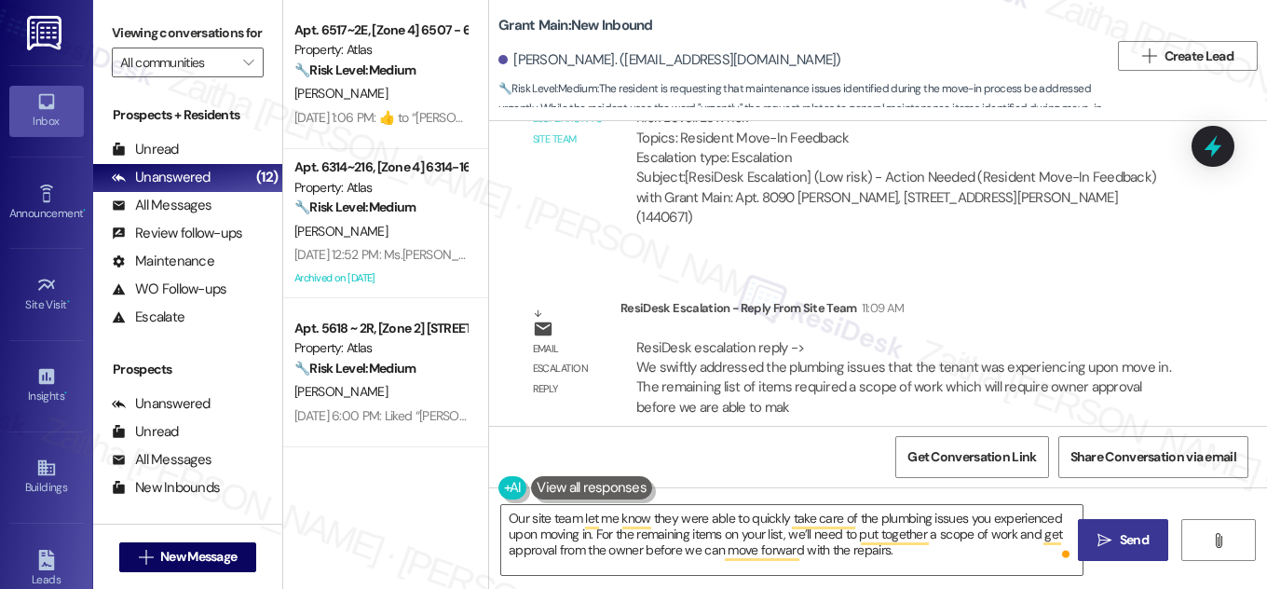
click at [1141, 537] on span "Send" at bounding box center [1134, 540] width 29 height 20
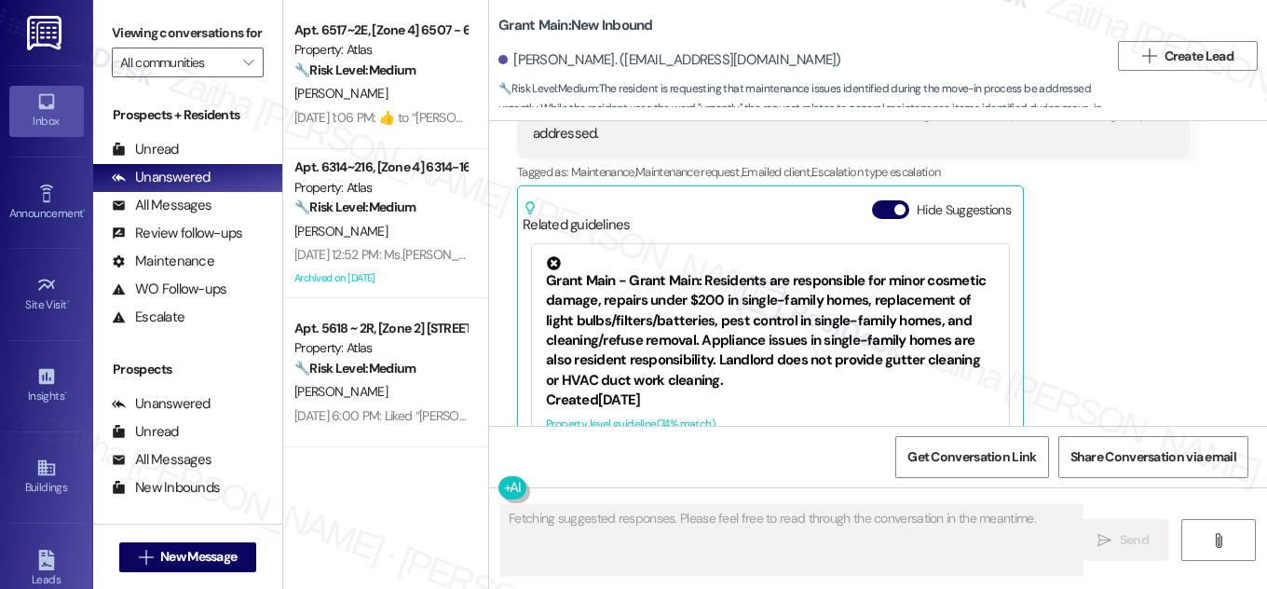
scroll to position [599, 0]
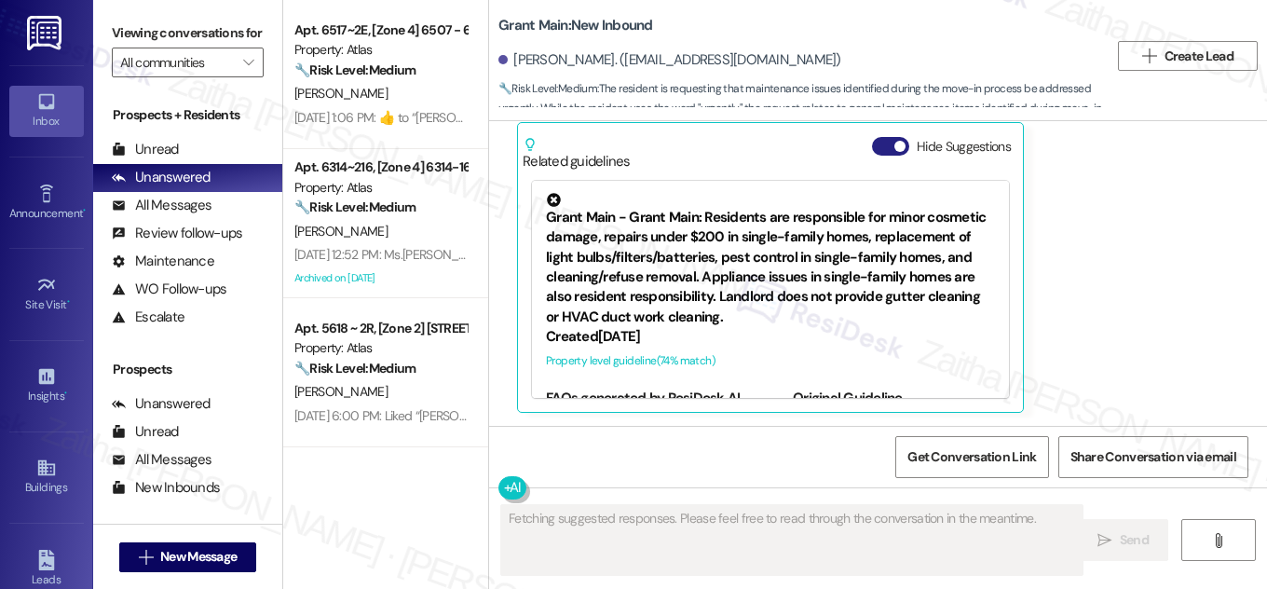
click at [876, 149] on button "Hide Suggestions" at bounding box center [890, 146] width 37 height 19
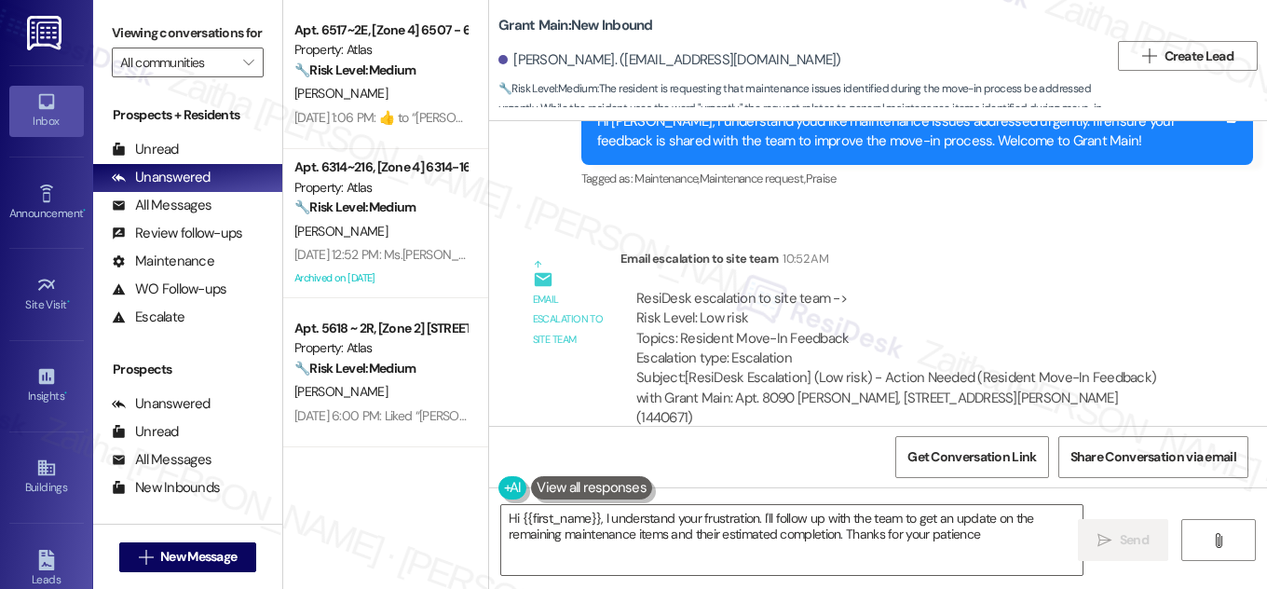
type textarea "Hi {{first_name}}, I understand your frustration. I'll follow up with the team …"
